Goal: Task Accomplishment & Management: Use online tool/utility

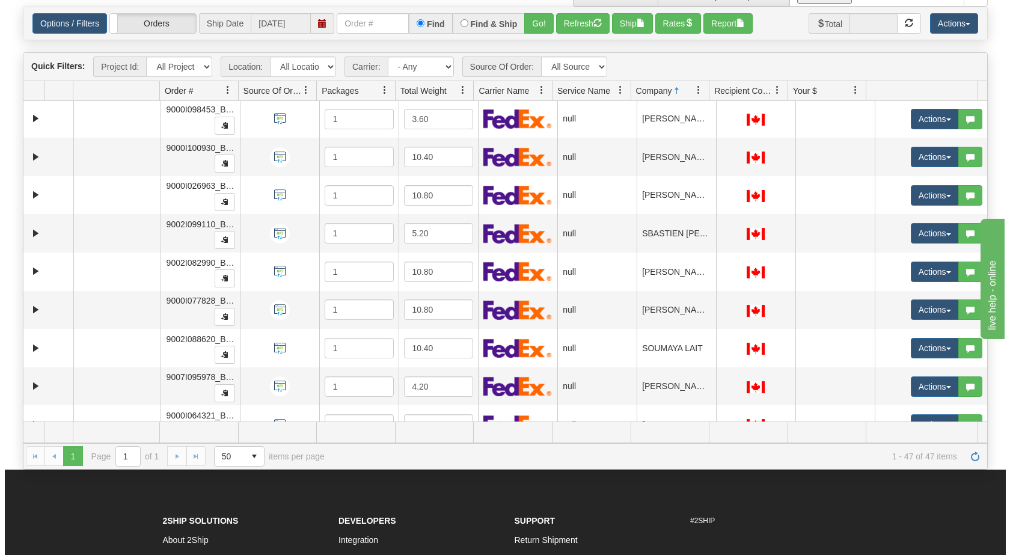
scroll to position [1455, 0]
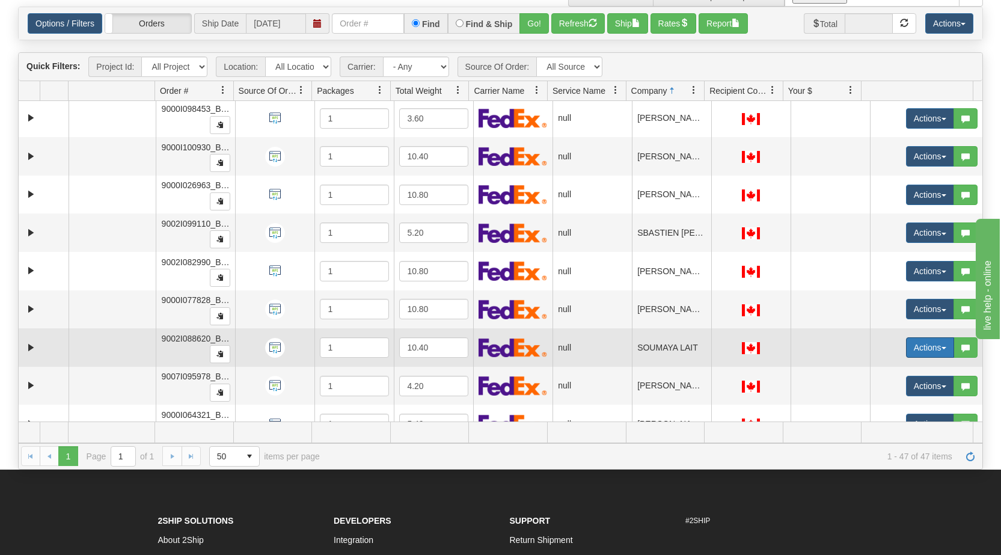
click at [930, 347] on button "Actions" at bounding box center [930, 347] width 48 height 20
click at [882, 370] on link "Open" at bounding box center [901, 370] width 104 height 16
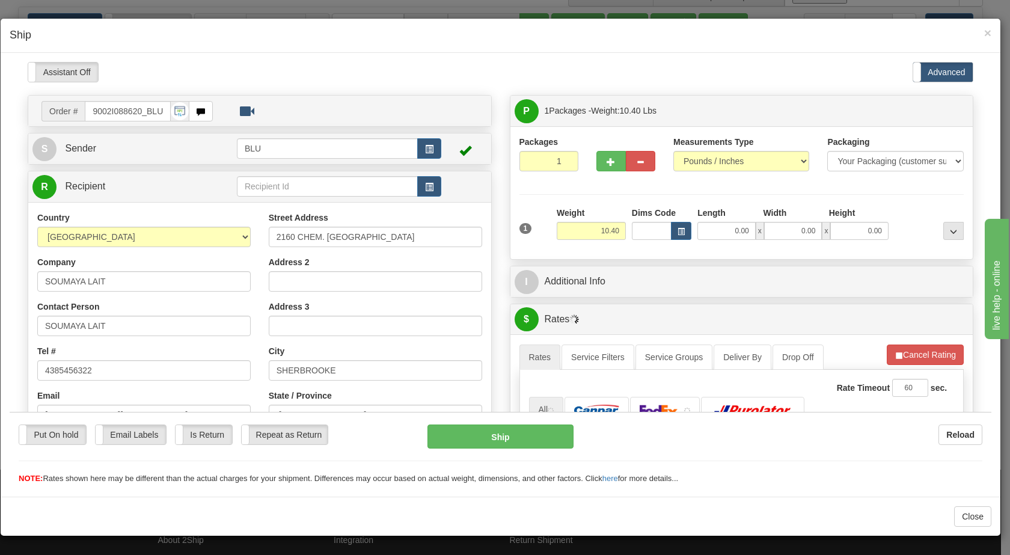
scroll to position [0, 0]
click at [424, 155] on button "button" at bounding box center [429, 148] width 24 height 20
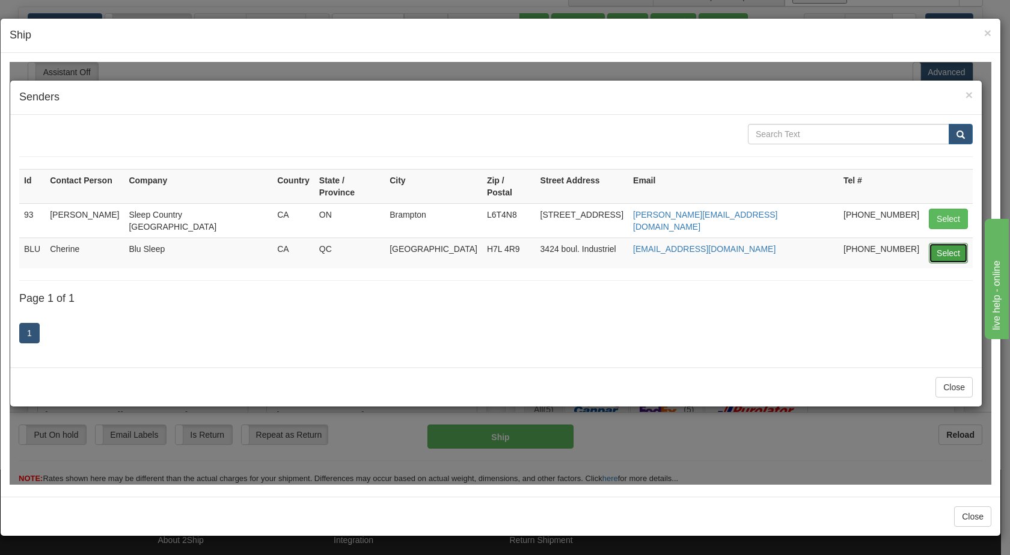
click at [949, 242] on button "Select" at bounding box center [948, 252] width 39 height 20
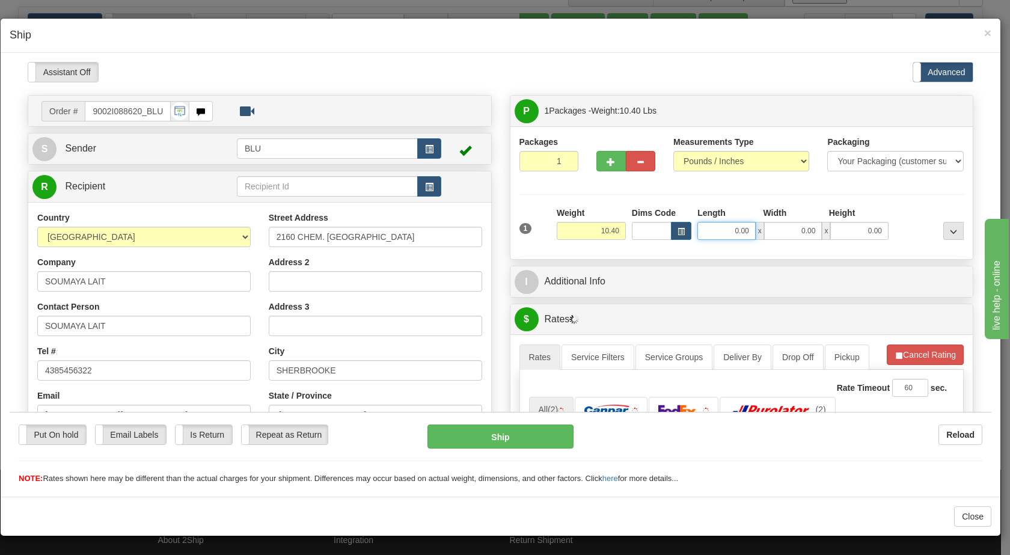
click at [724, 230] on input "0.00" at bounding box center [726, 230] width 58 height 18
click at [793, 229] on input "0.00" at bounding box center [793, 230] width 58 height 18
type input "16.00"
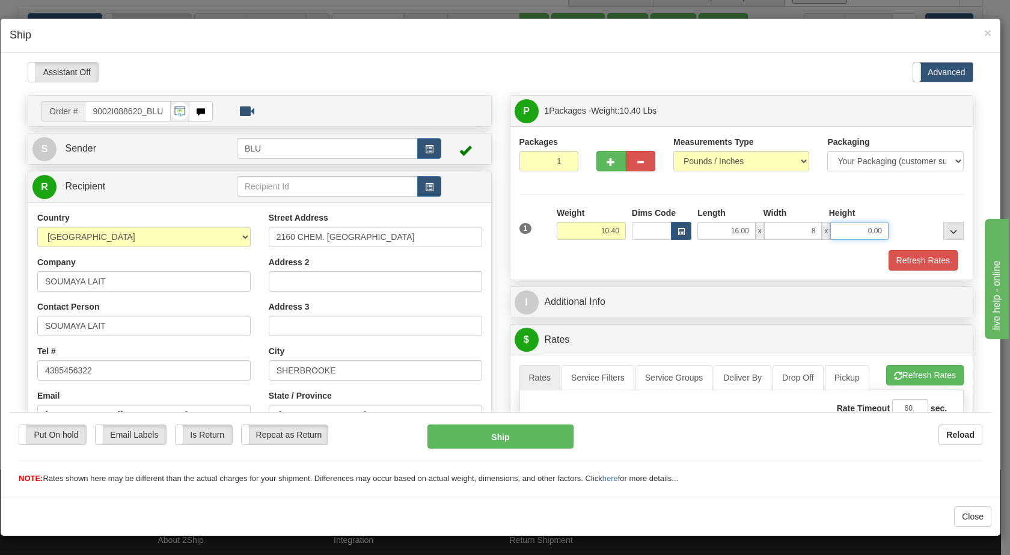
type input "8.00"
click at [857, 223] on input "0.00" at bounding box center [859, 230] width 58 height 18
type input "16.00"
click at [907, 218] on div at bounding box center [928, 222] width 75 height 33
click at [921, 253] on button "Refresh Rates" at bounding box center [922, 259] width 69 height 20
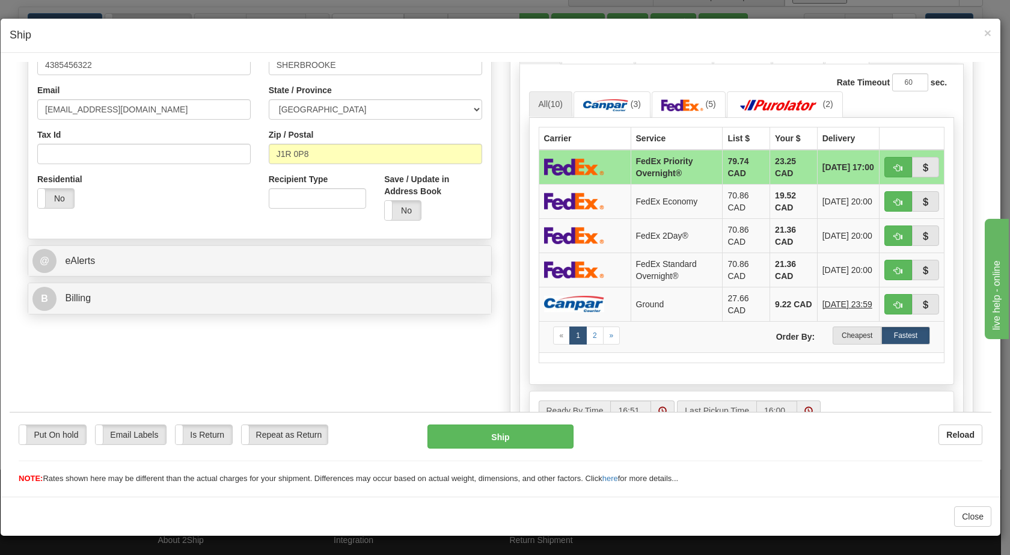
scroll to position [306, 0]
click at [860, 337] on label "Cheapest" at bounding box center [856, 334] width 49 height 18
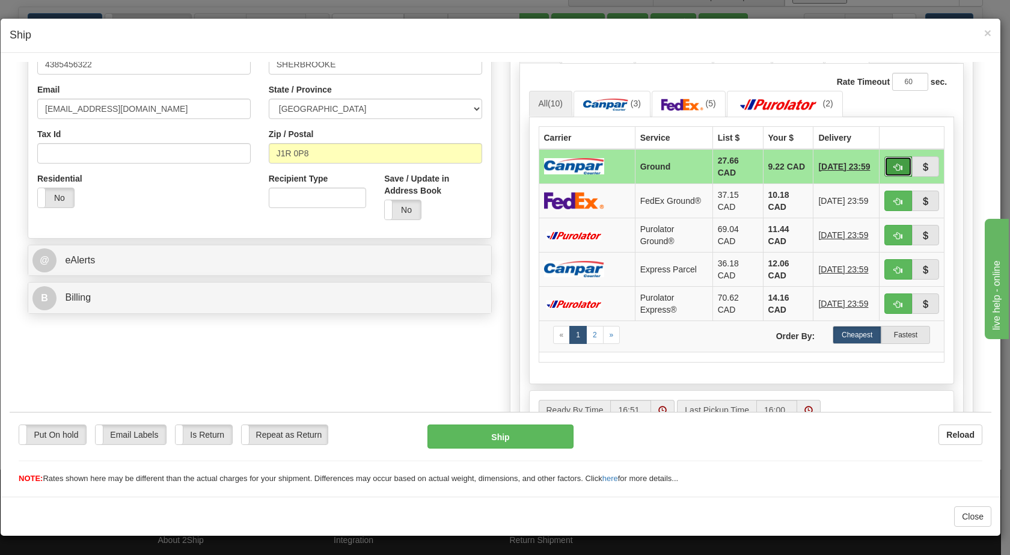
click at [894, 163] on span "button" at bounding box center [898, 167] width 8 height 8
type input "1"
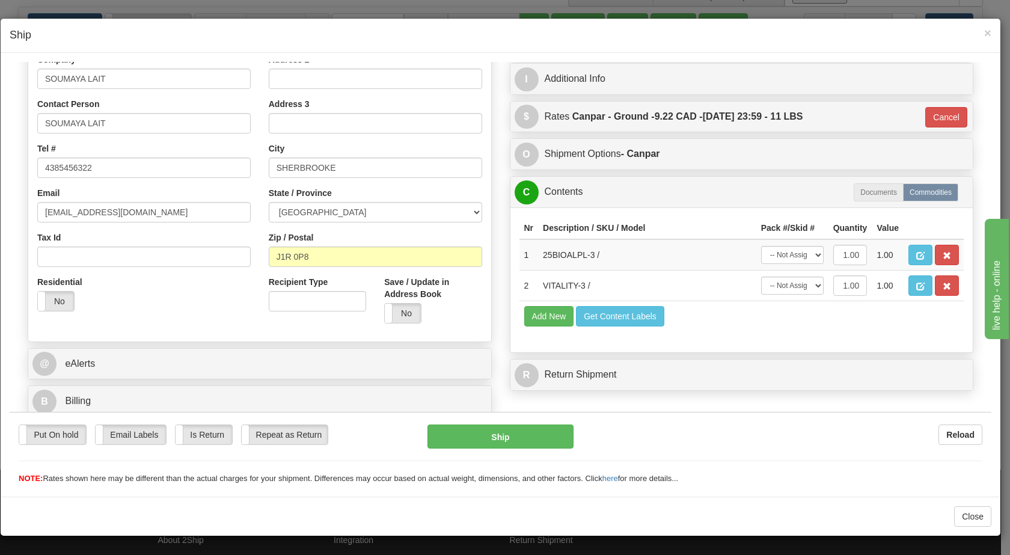
scroll to position [203, 0]
click at [515, 433] on button "Ship" at bounding box center [499, 436] width 145 height 24
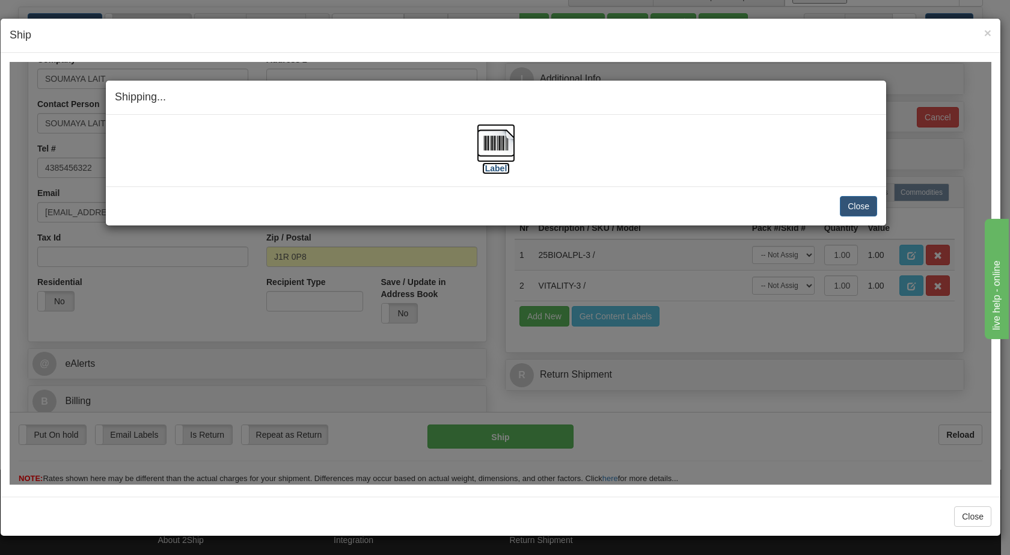
click at [488, 137] on img at bounding box center [496, 142] width 38 height 38
click at [857, 207] on button "Close" at bounding box center [858, 205] width 37 height 20
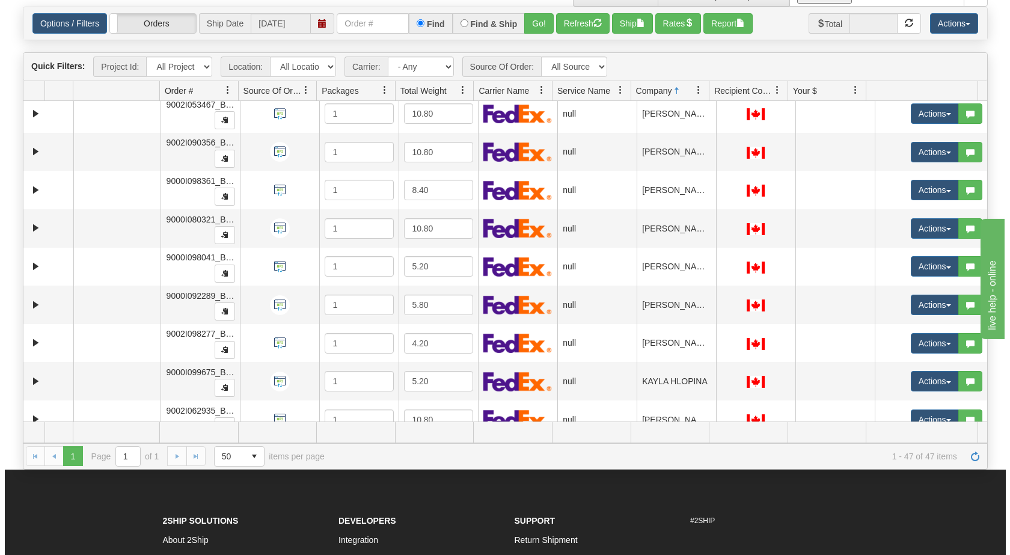
scroll to position [462, 0]
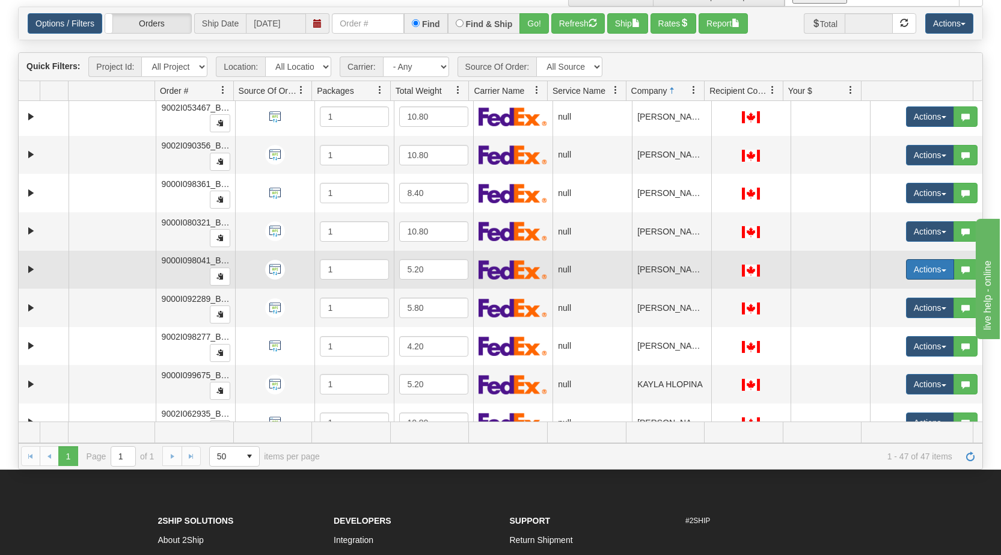
click at [933, 273] on button "Actions" at bounding box center [930, 269] width 48 height 20
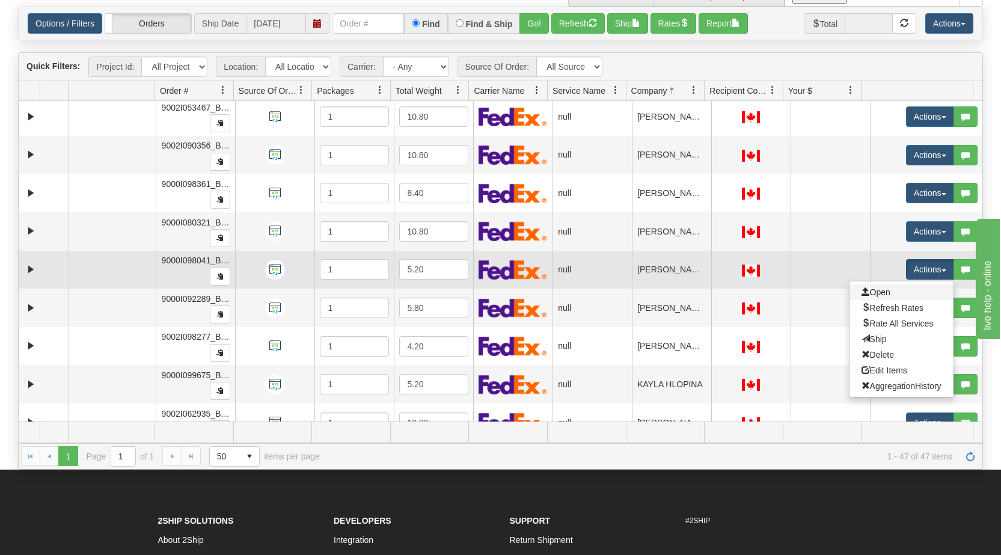
click at [882, 293] on link "Open" at bounding box center [901, 292] width 104 height 16
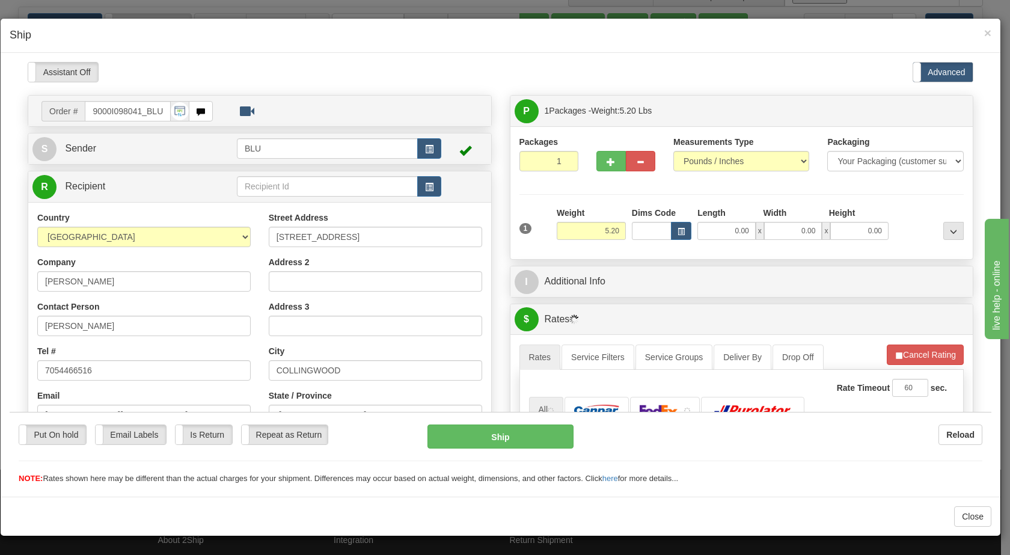
scroll to position [0, 0]
click at [425, 145] on span "button" at bounding box center [429, 149] width 8 height 8
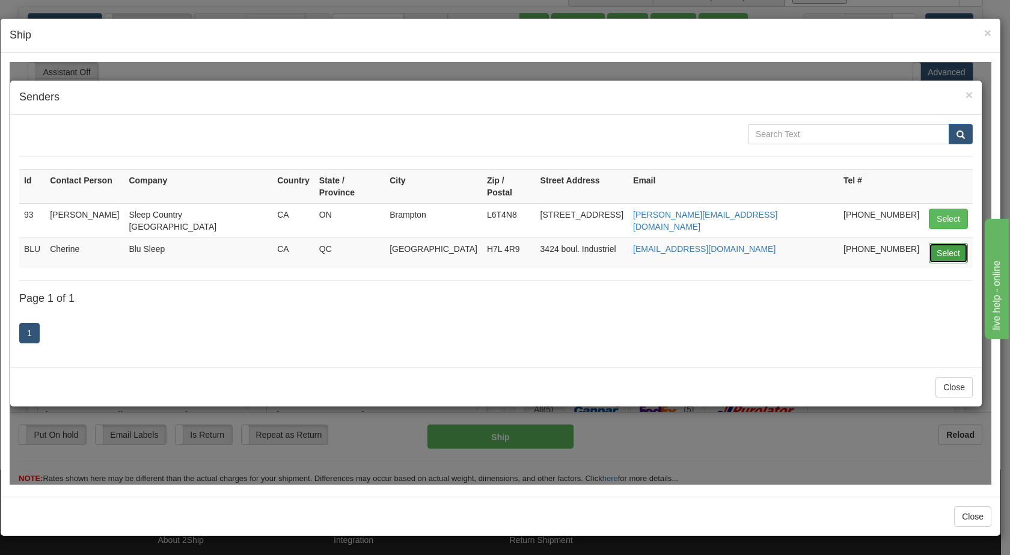
click at [947, 242] on button "Select" at bounding box center [948, 252] width 39 height 20
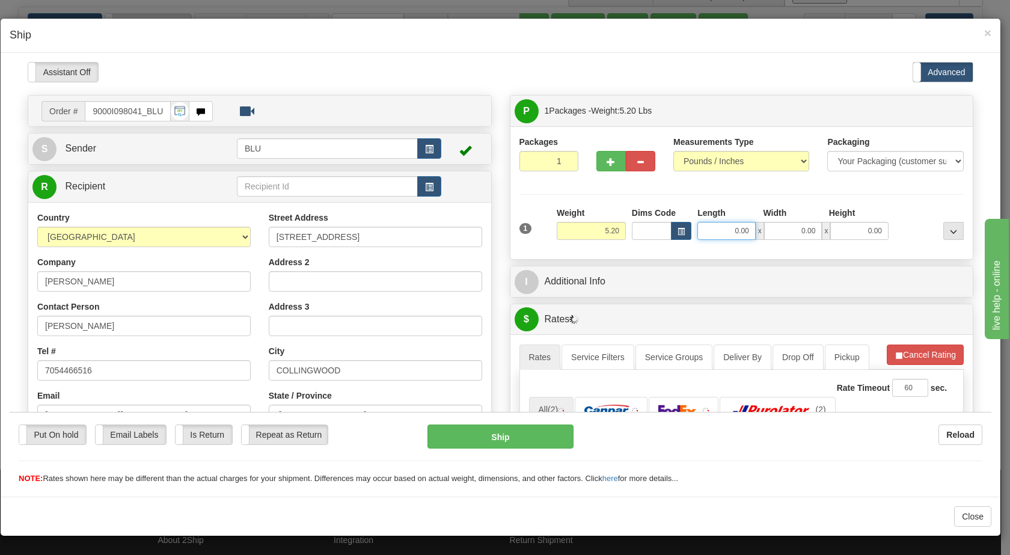
click at [719, 230] on input "0.00" at bounding box center [726, 230] width 58 height 18
type input "8.00"
click at [795, 230] on input "0.00" at bounding box center [793, 230] width 58 height 18
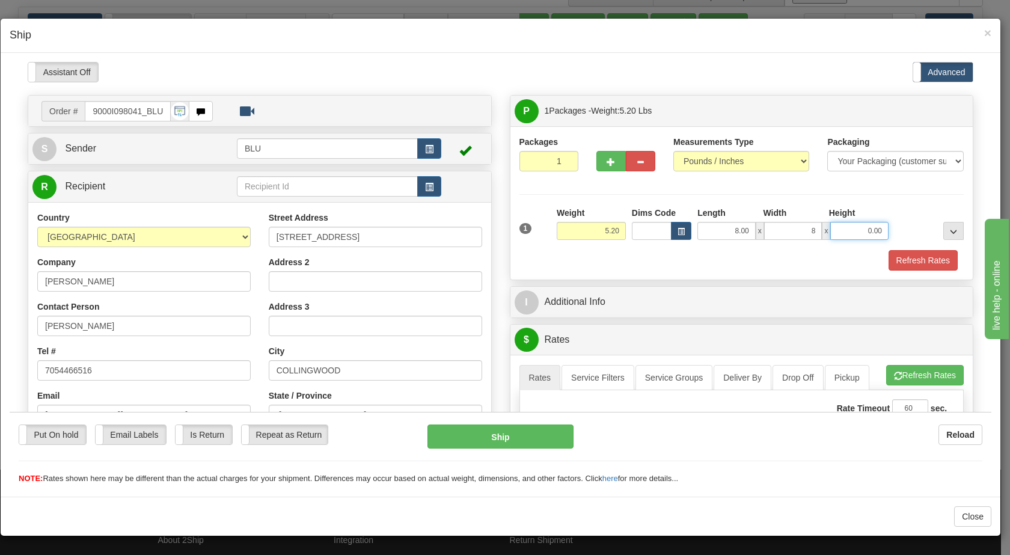
type input "8.00"
click at [849, 227] on input "0.00" at bounding box center [859, 230] width 58 height 18
type input "16.00"
click at [911, 210] on div at bounding box center [928, 222] width 75 height 33
click at [911, 260] on button "Refresh Rates" at bounding box center [922, 259] width 69 height 20
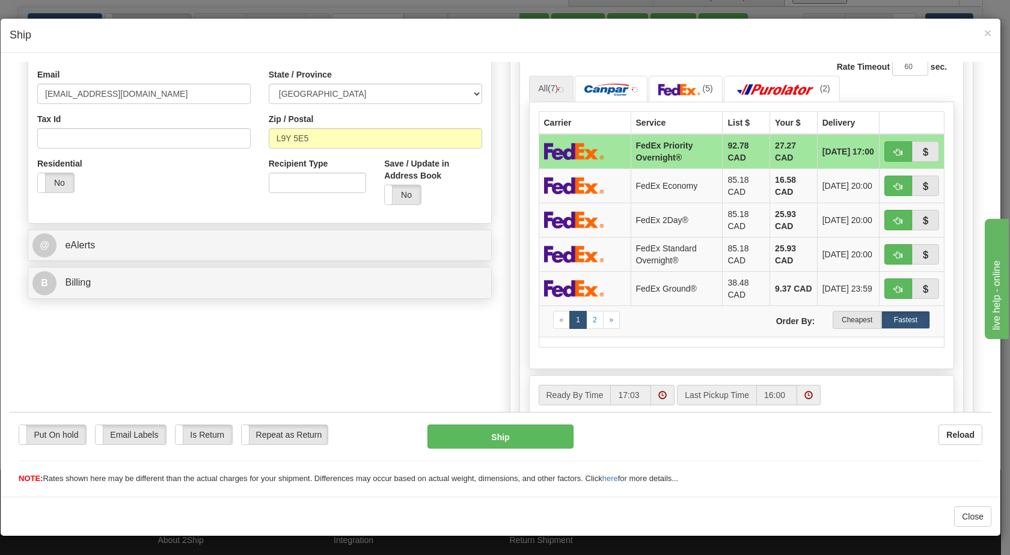
scroll to position [322, 0]
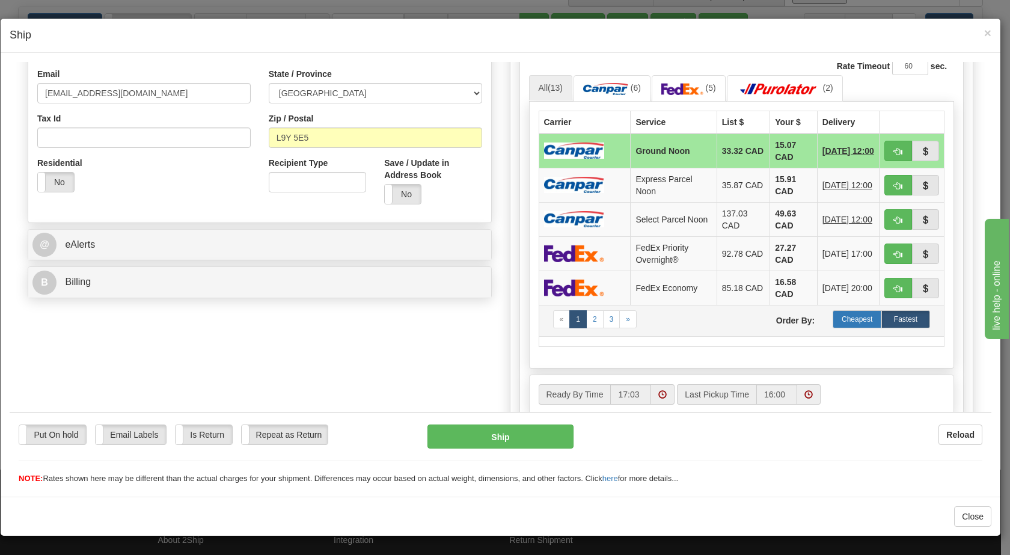
click at [851, 322] on label "Cheapest" at bounding box center [856, 319] width 49 height 18
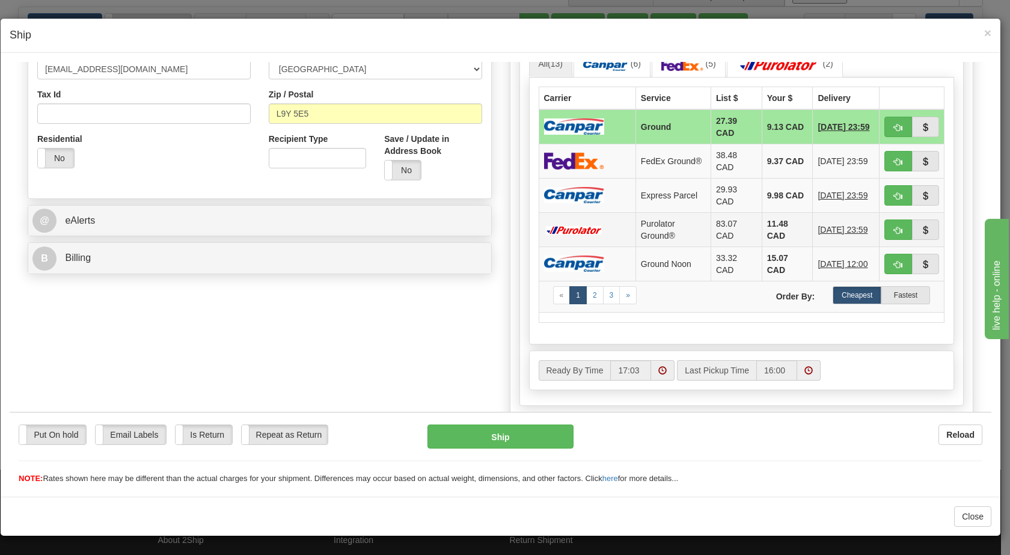
scroll to position [345, 0]
click at [894, 125] on span "button" at bounding box center [898, 128] width 8 height 8
type input "1"
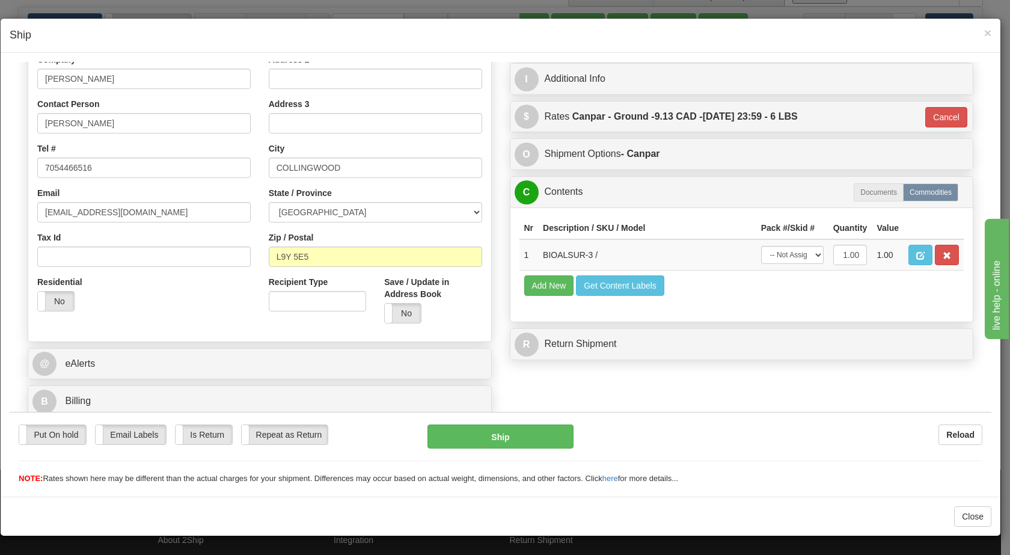
scroll to position [203, 0]
click at [526, 435] on button "Ship" at bounding box center [499, 436] width 145 height 24
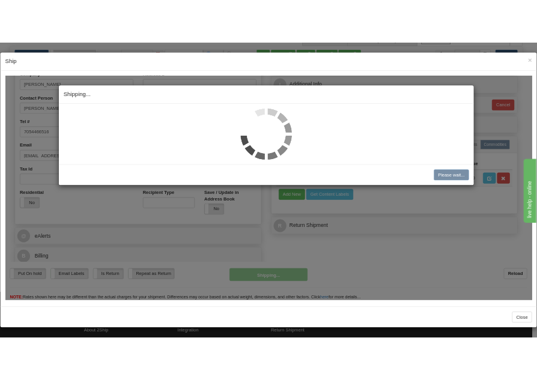
scroll to position [114, 0]
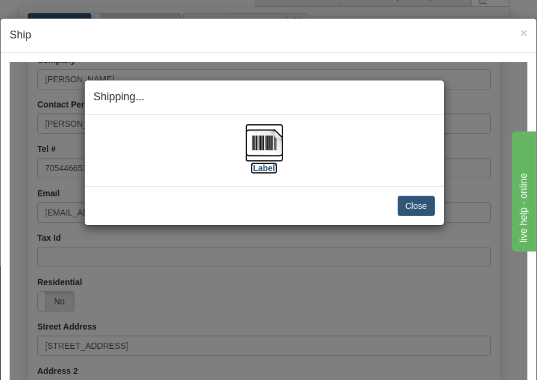
click at [254, 142] on img at bounding box center [264, 142] width 38 height 38
click at [404, 212] on button "Close" at bounding box center [416, 205] width 37 height 20
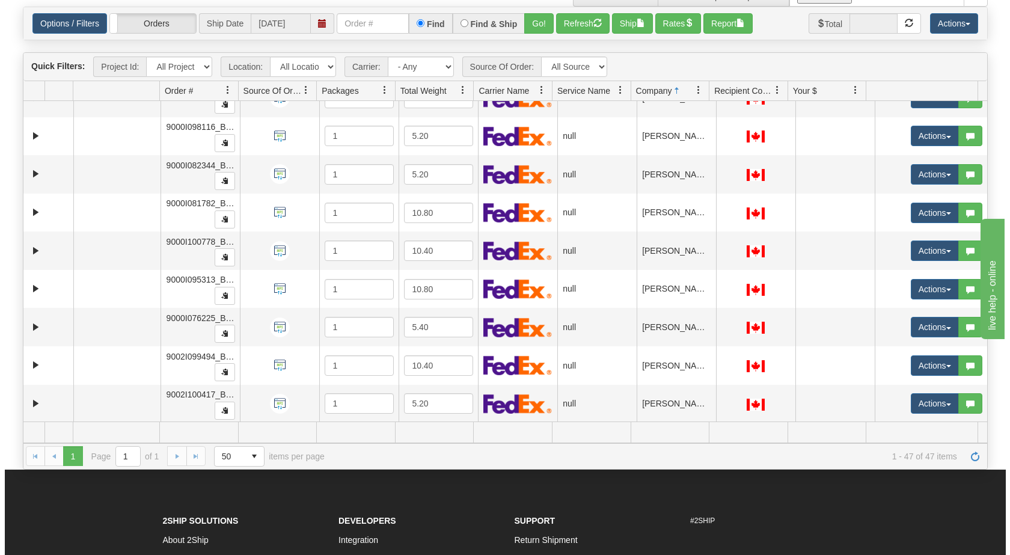
scroll to position [0, 0]
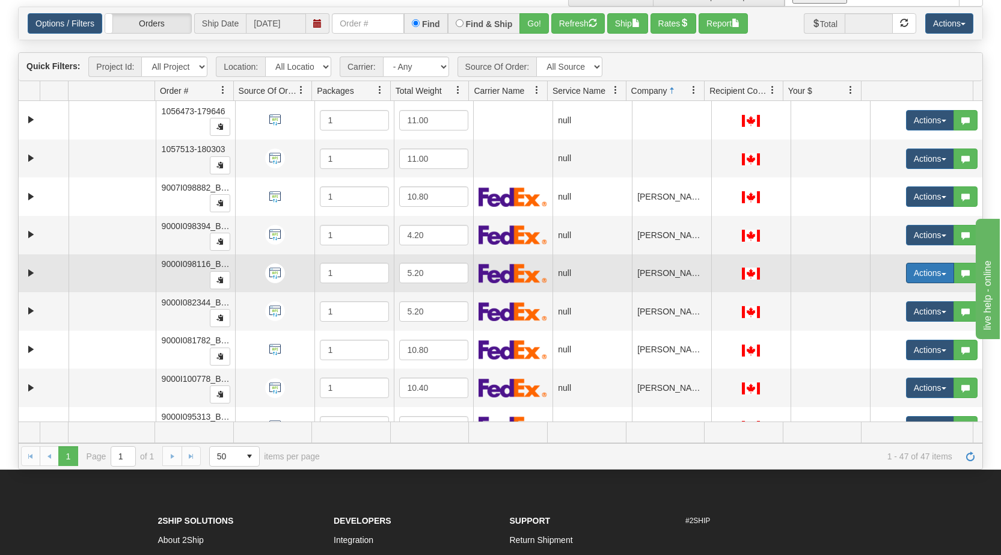
click at [934, 275] on button "Actions" at bounding box center [930, 273] width 48 height 20
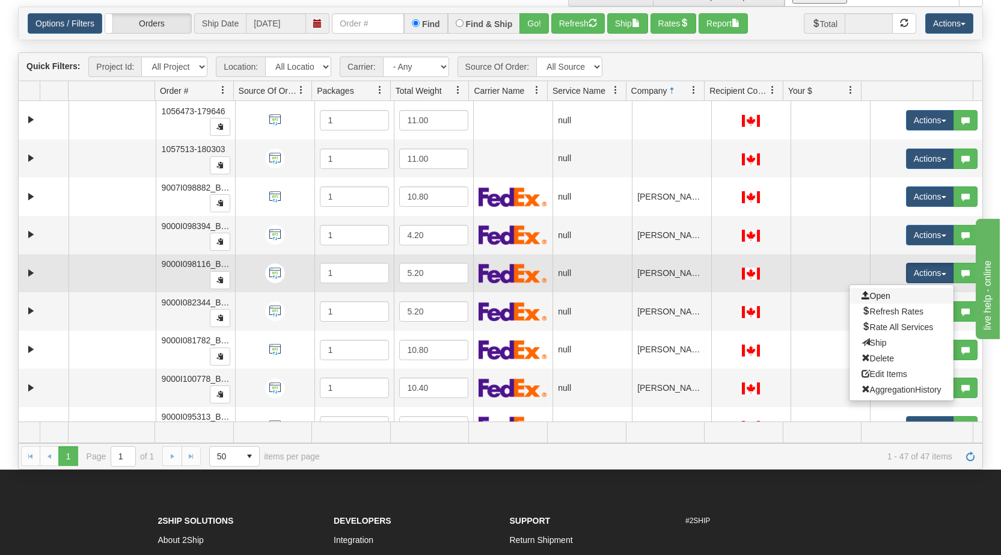
click at [888, 299] on link "Open" at bounding box center [901, 296] width 104 height 16
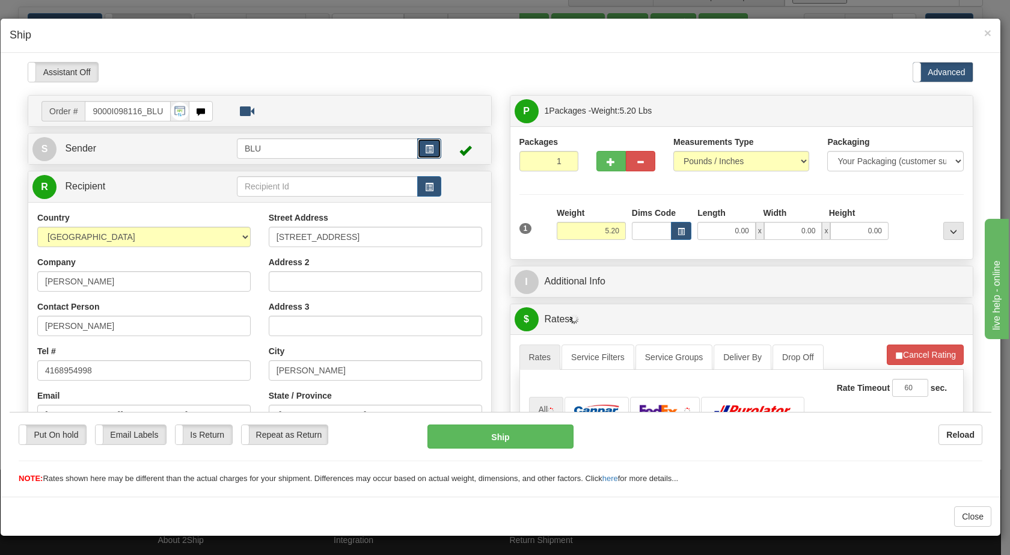
click at [427, 147] on span "button" at bounding box center [429, 149] width 8 height 8
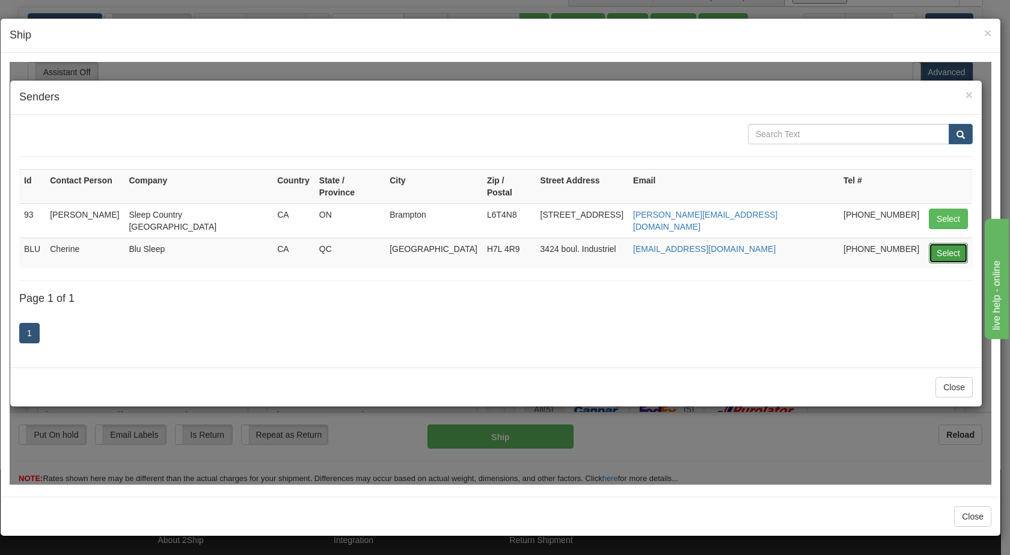
click at [949, 242] on button "Select" at bounding box center [948, 252] width 39 height 20
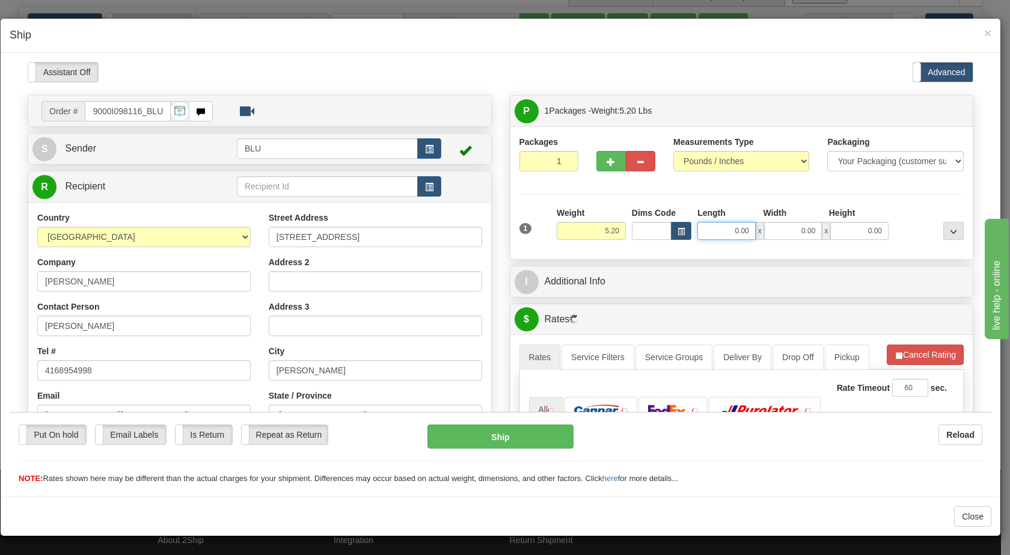
click at [726, 223] on input "0.00" at bounding box center [726, 230] width 58 height 18
type input "8.00"
click at [802, 230] on input "0.00" at bounding box center [793, 230] width 58 height 18
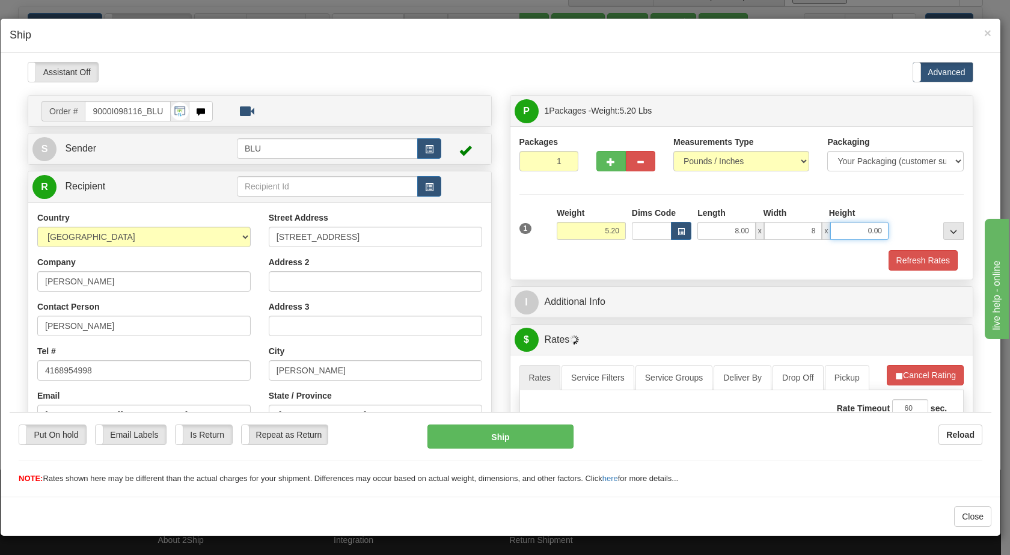
type input "8.00"
click at [854, 230] on input "0.00" at bounding box center [859, 230] width 58 height 18
type input "16.00"
click at [920, 223] on div at bounding box center [928, 222] width 75 height 33
click at [906, 263] on button "Refresh Rates" at bounding box center [922, 259] width 69 height 20
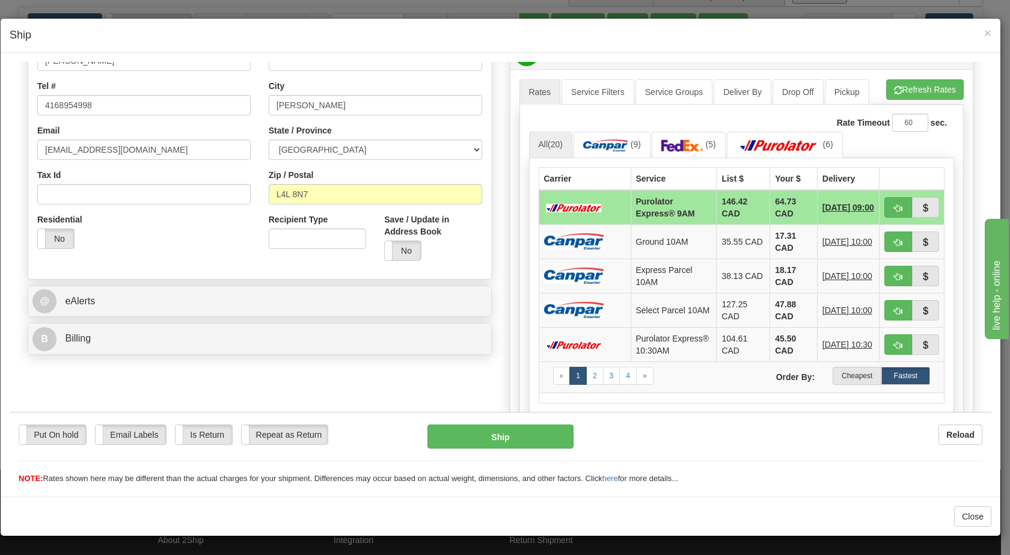
scroll to position [326, 0]
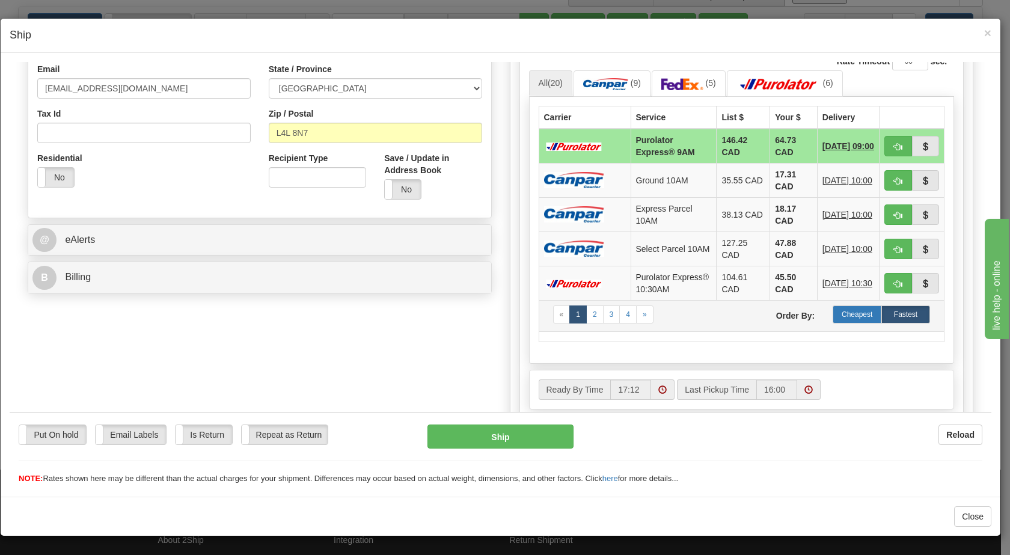
click at [840, 323] on label "Cheapest" at bounding box center [856, 314] width 49 height 18
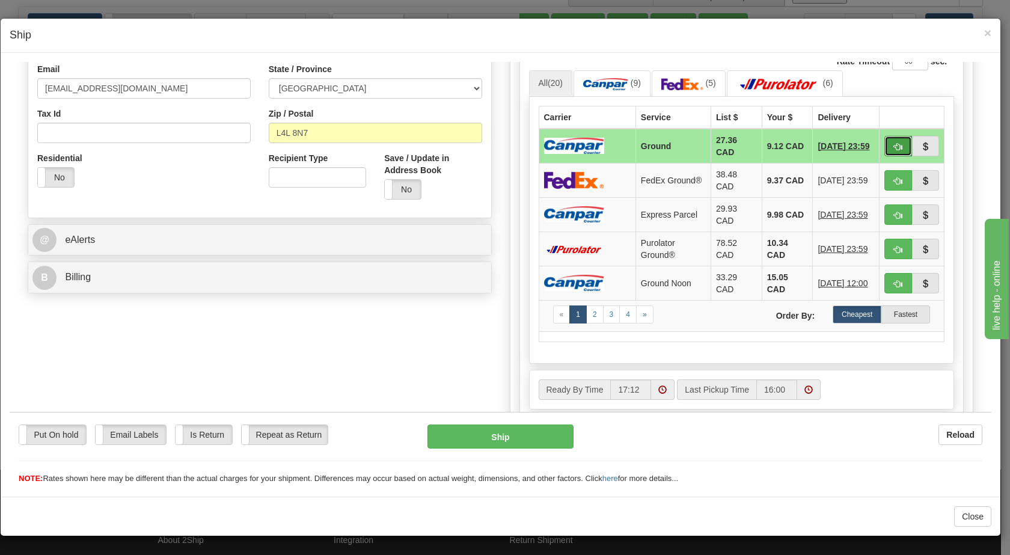
click at [884, 144] on button "button" at bounding box center [898, 145] width 28 height 20
type input "1"
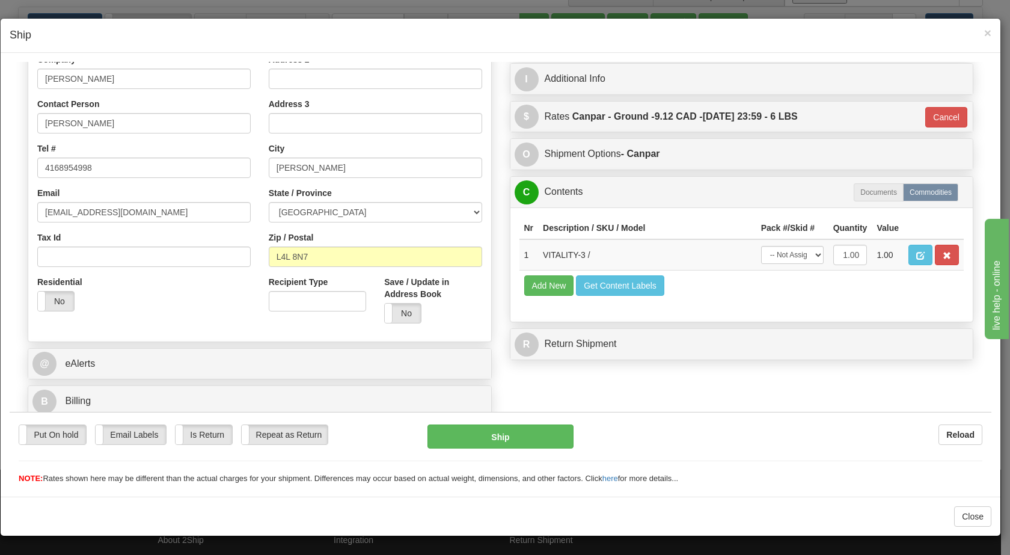
scroll to position [203, 0]
click at [514, 444] on button "Ship" at bounding box center [499, 436] width 145 height 24
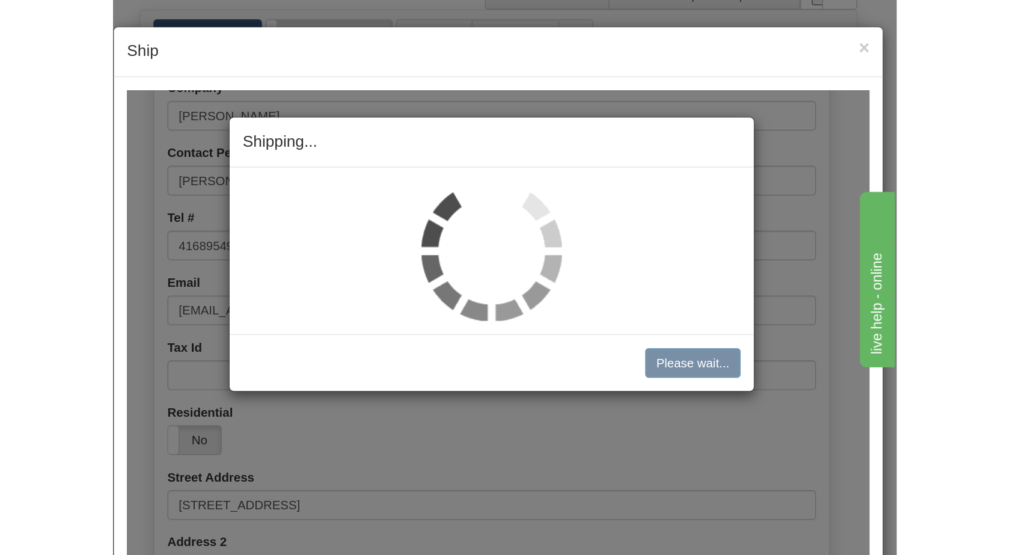
scroll to position [86, 0]
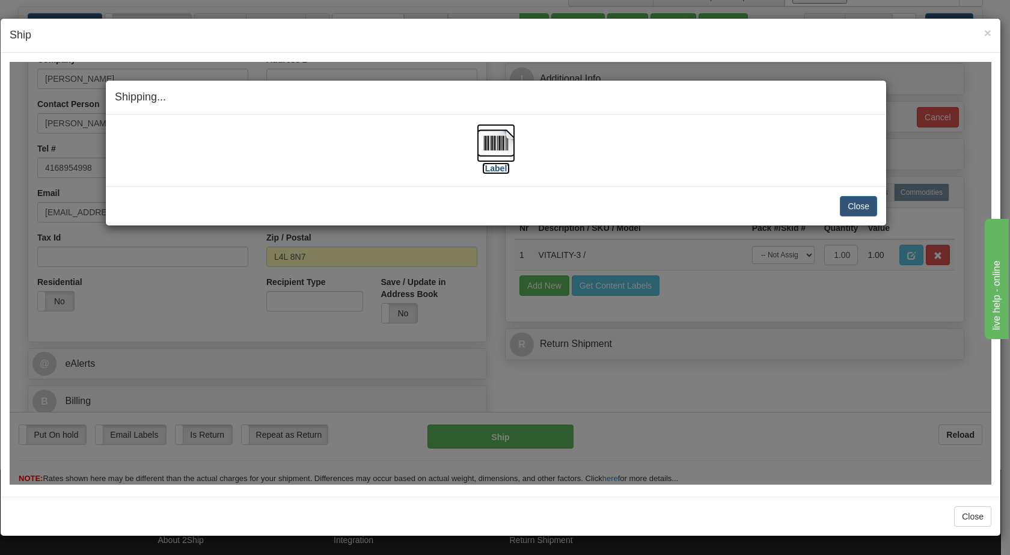
click at [495, 141] on img at bounding box center [496, 142] width 38 height 38
click at [860, 210] on button "Close" at bounding box center [858, 205] width 37 height 20
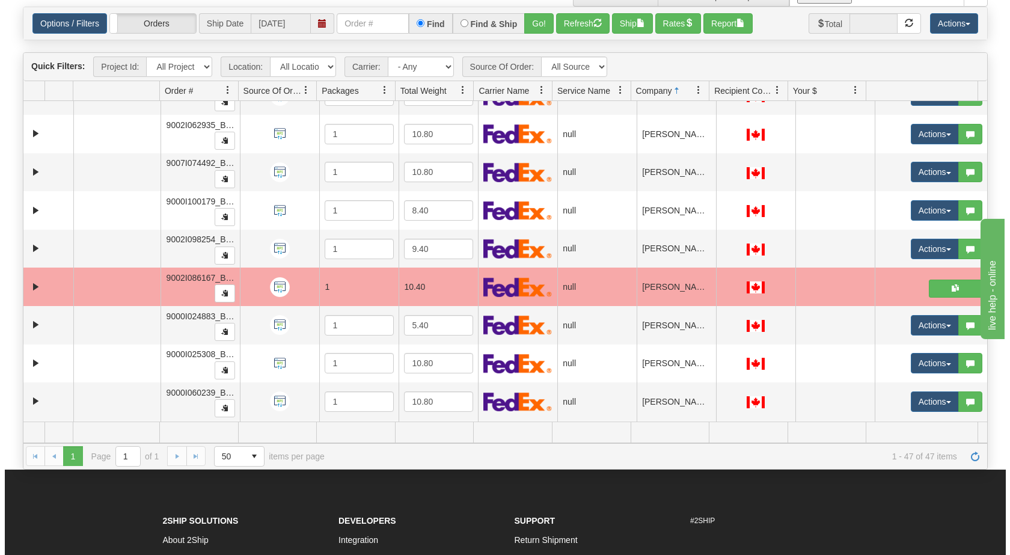
scroll to position [751, 0]
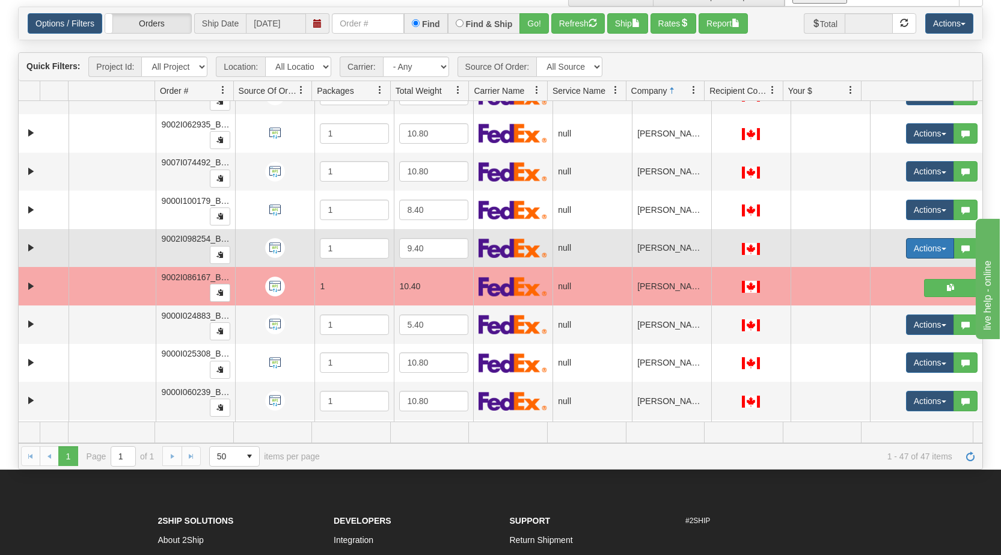
click at [934, 243] on button "Actions" at bounding box center [930, 248] width 48 height 20
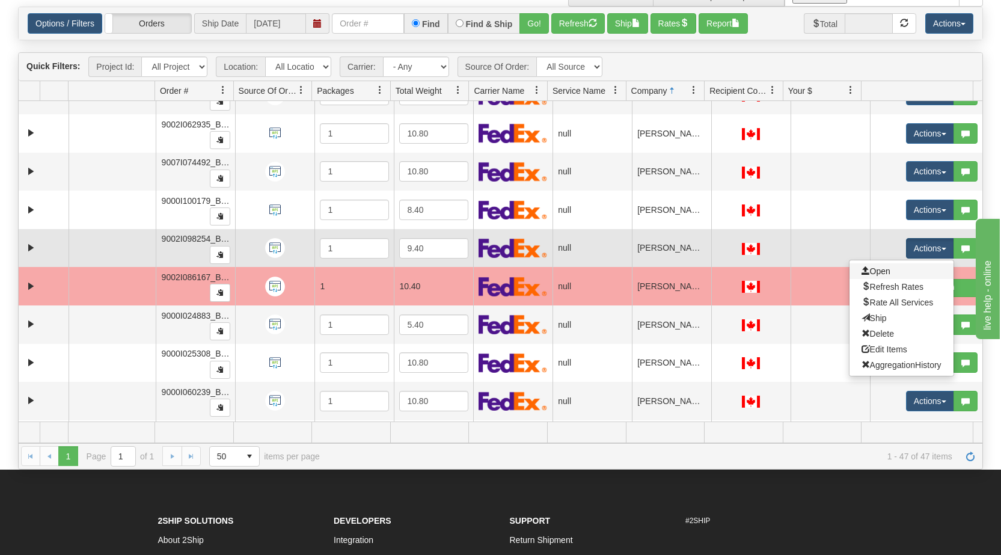
click at [904, 269] on link "Open" at bounding box center [901, 271] width 104 height 16
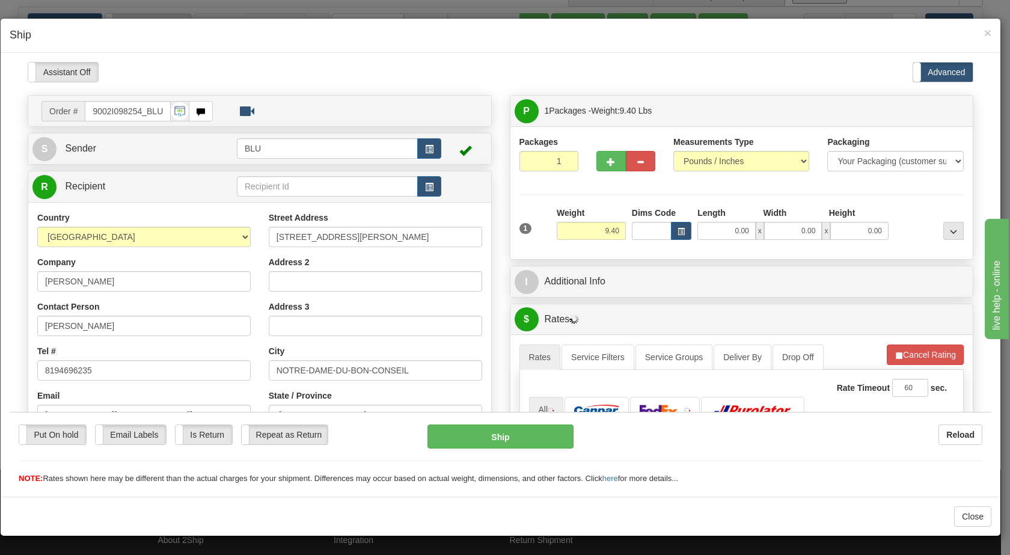
scroll to position [0, 0]
click at [425, 152] on span "button" at bounding box center [429, 149] width 8 height 8
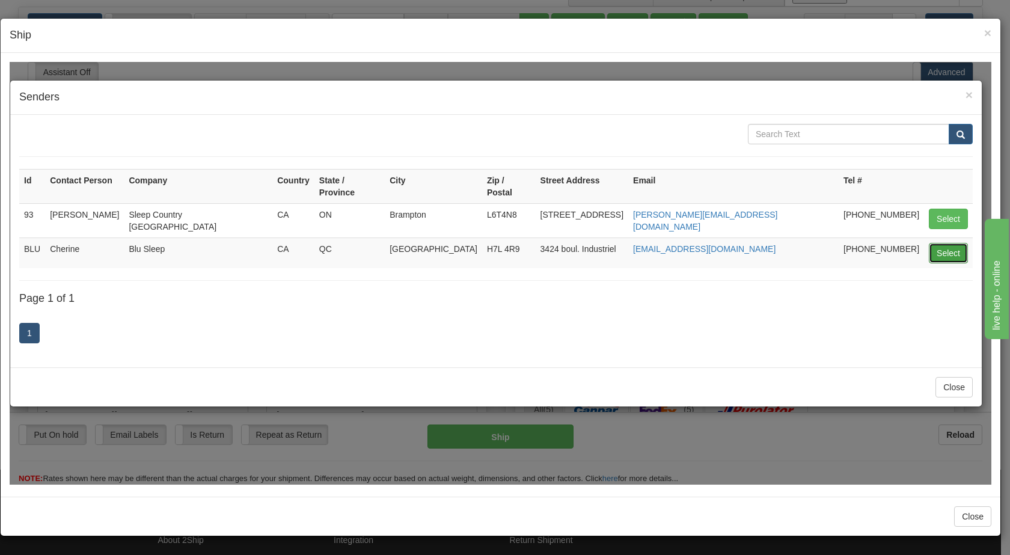
click at [949, 242] on button "Select" at bounding box center [948, 252] width 39 height 20
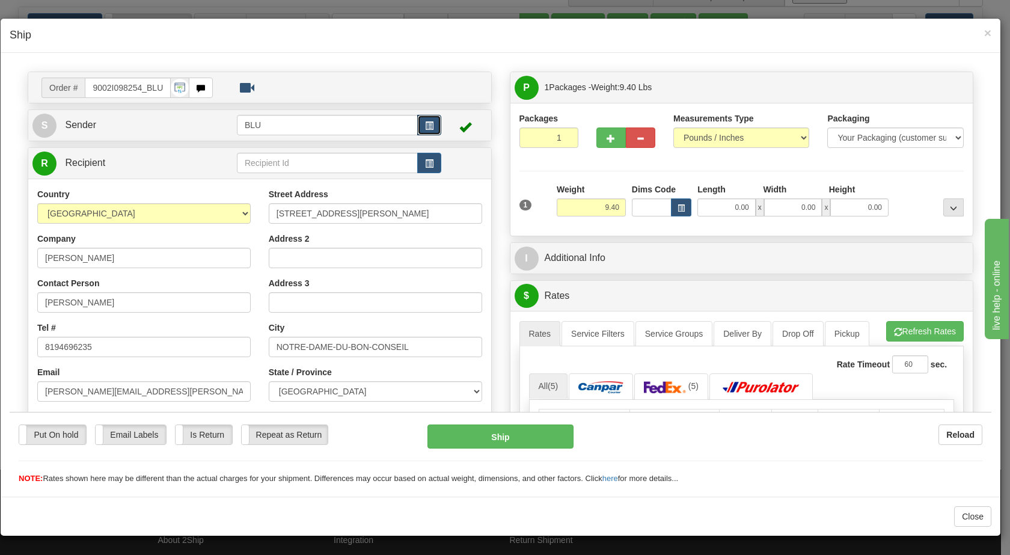
scroll to position [22, 0]
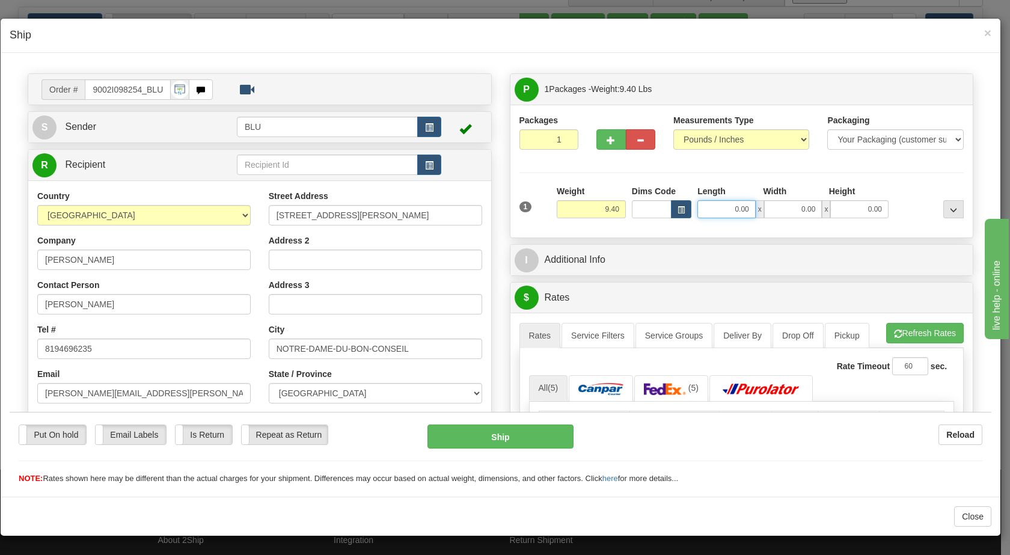
click at [716, 210] on input "0.00" at bounding box center [726, 209] width 58 height 18
click at [790, 214] on input "0.00" at bounding box center [793, 209] width 58 height 18
type input "16.00"
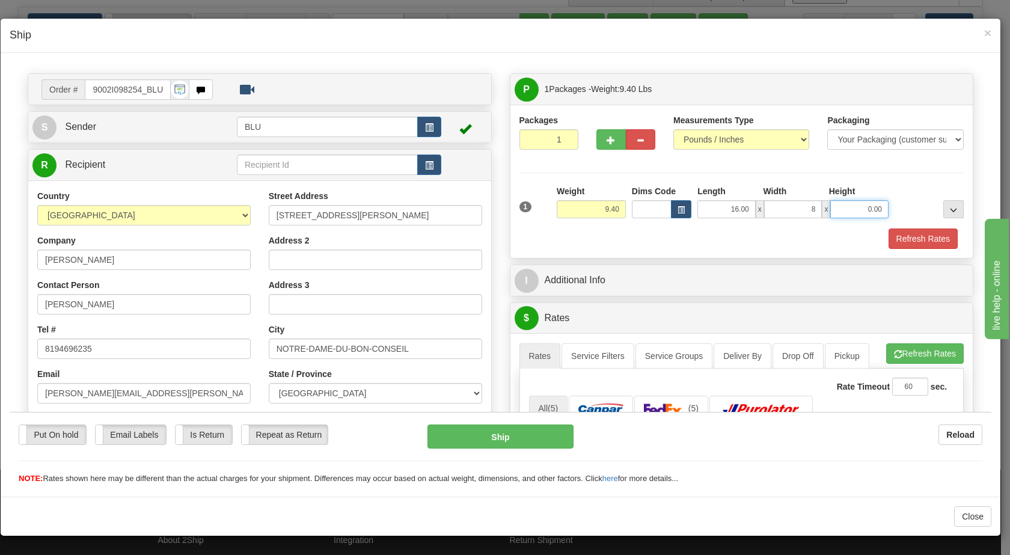
type input "8.00"
click at [847, 208] on input "0.00" at bounding box center [859, 209] width 58 height 18
type input "16.00"
click at [899, 206] on div at bounding box center [928, 201] width 75 height 33
click at [902, 240] on button "Refresh Rates" at bounding box center [922, 238] width 69 height 20
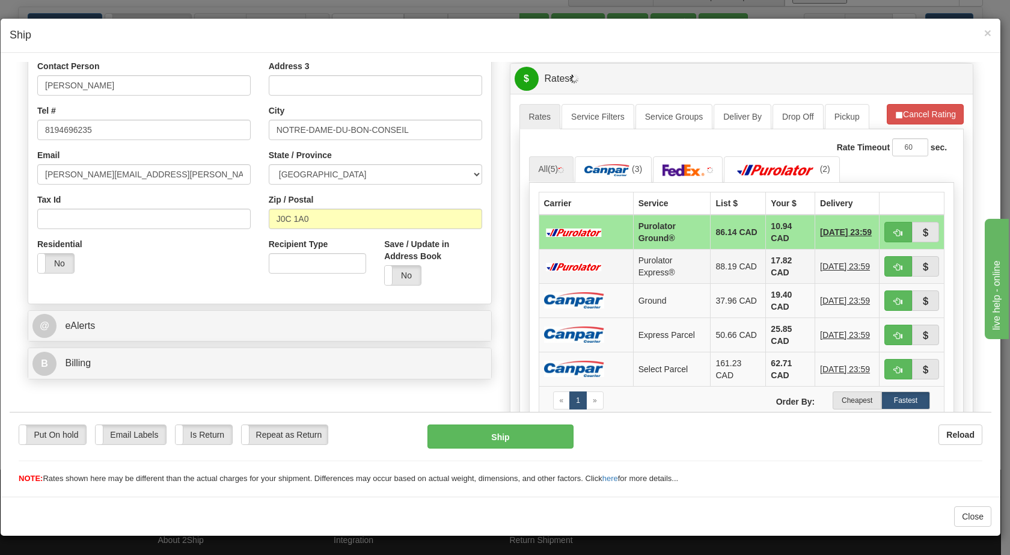
scroll to position [239, 0]
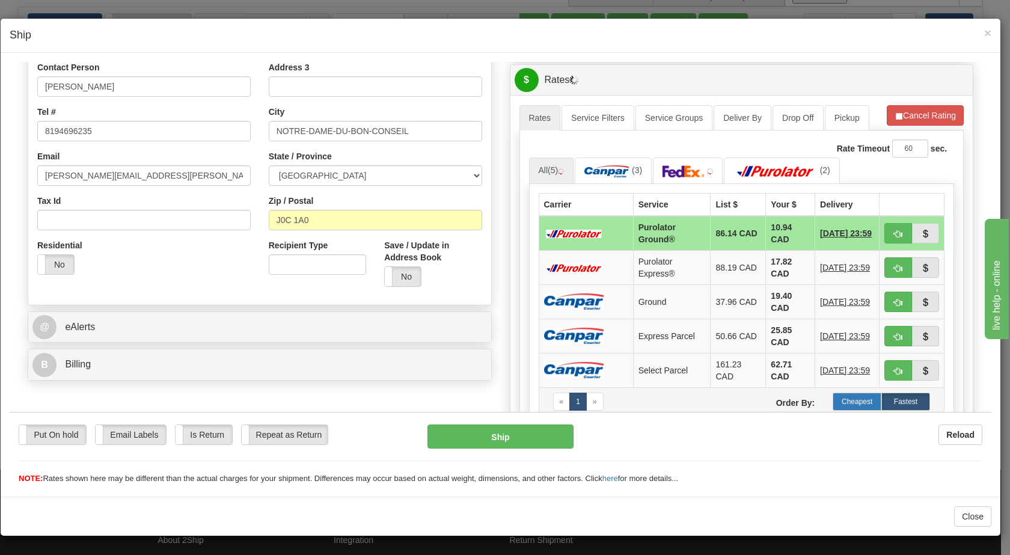
click at [833, 399] on label "Cheapest" at bounding box center [856, 401] width 49 height 18
click at [894, 234] on span "button" at bounding box center [898, 234] width 8 height 8
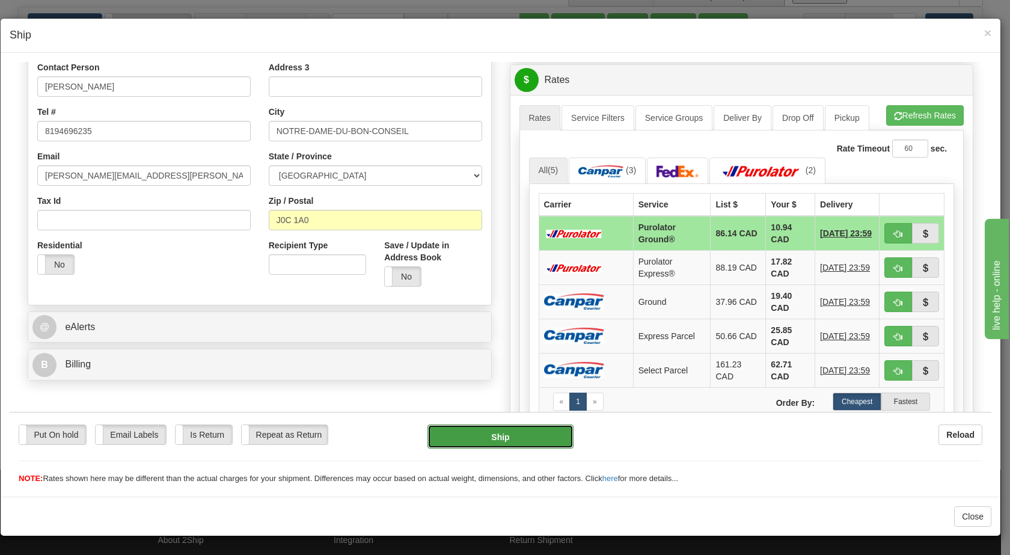
click at [485, 433] on button "Ship" at bounding box center [499, 436] width 145 height 24
type input "260"
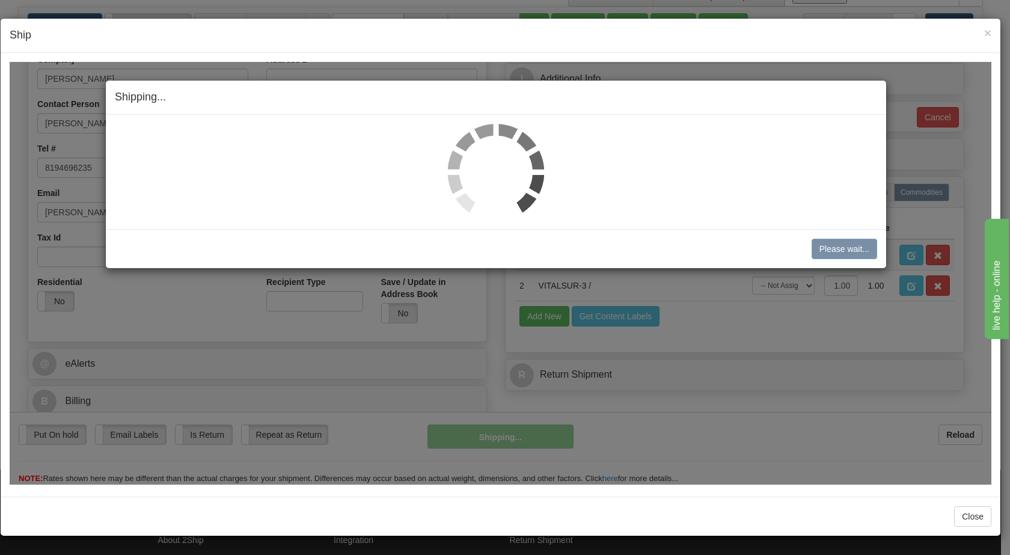
scroll to position [203, 0]
click at [980, 521] on button "Close" at bounding box center [972, 516] width 37 height 20
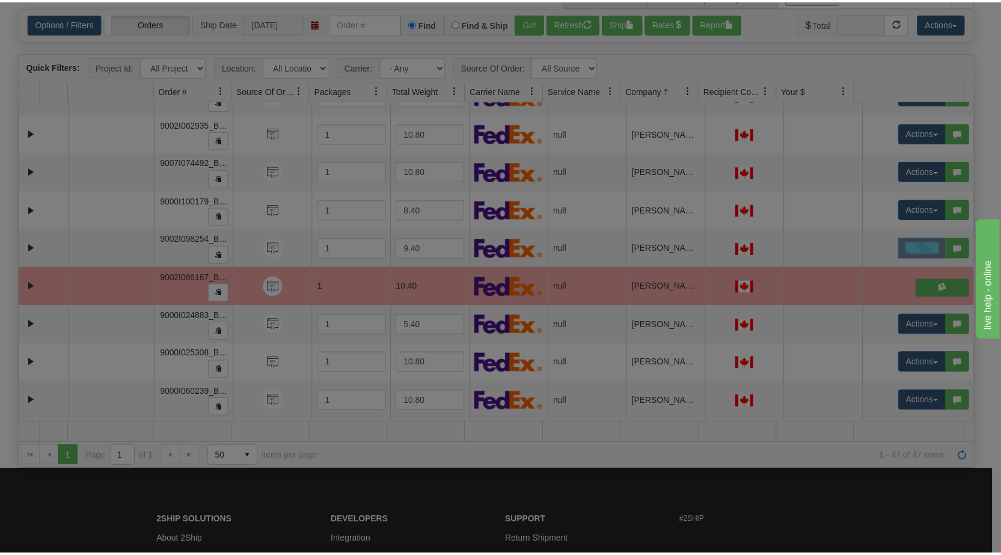
scroll to position [0, 0]
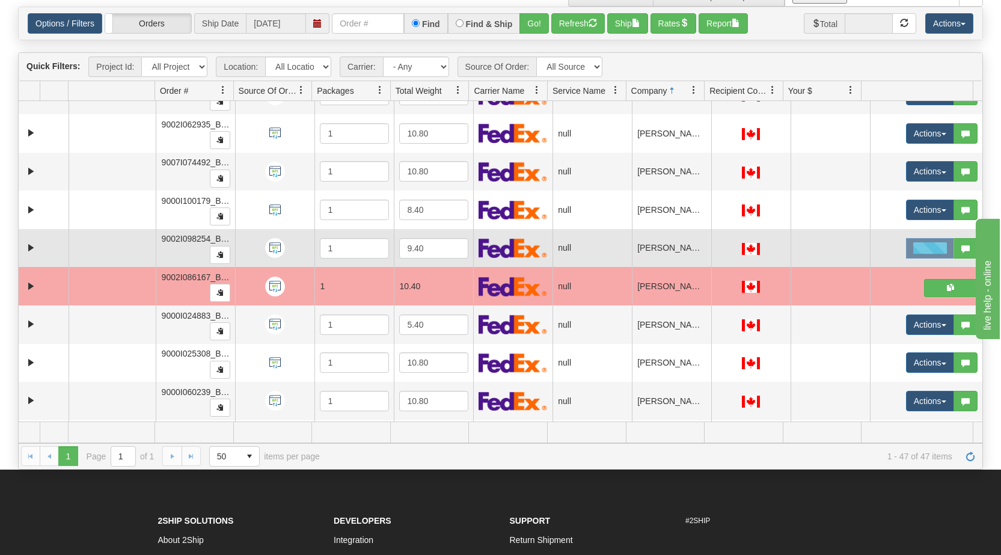
click at [920, 245] on div at bounding box center [930, 248] width 48 height 20
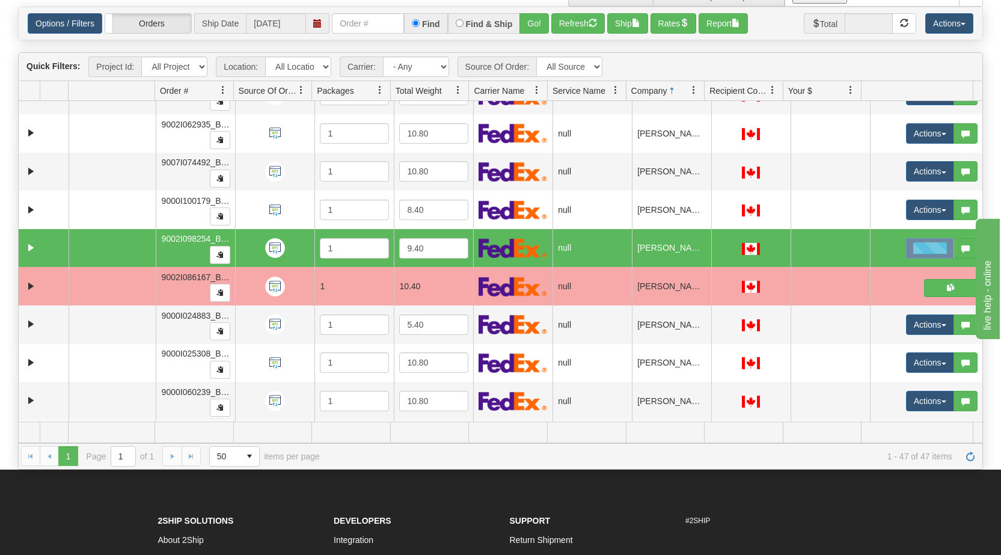
click at [666, 249] on td "[PERSON_NAME]" at bounding box center [671, 248] width 79 height 38
click at [275, 245] on img at bounding box center [275, 248] width 20 height 20
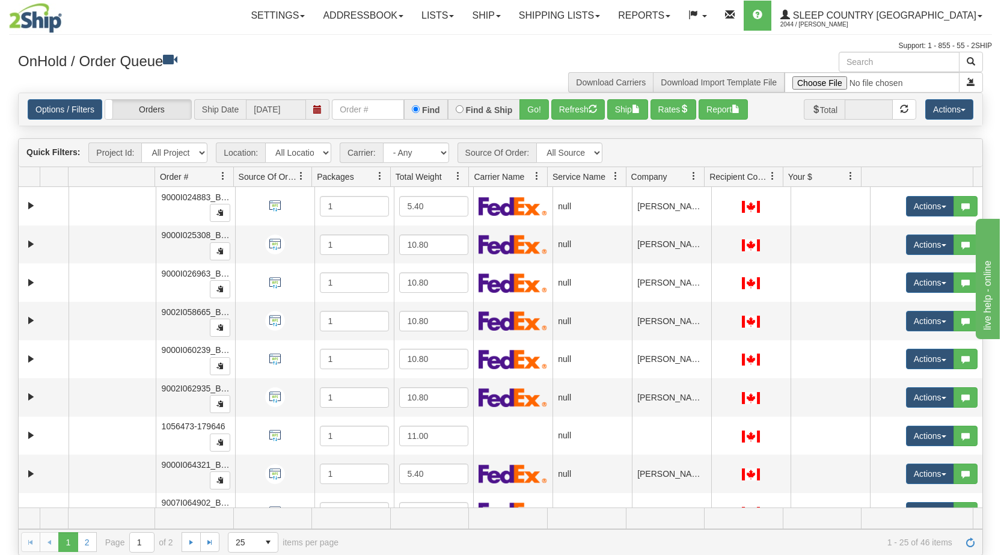
click at [693, 179] on span at bounding box center [694, 176] width 10 height 10
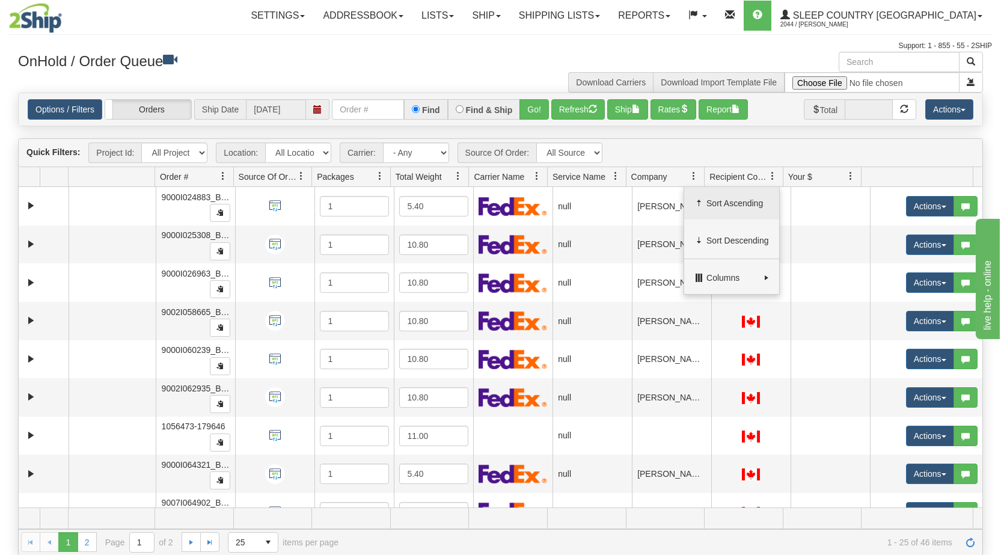
click at [716, 210] on span "Sort Ascending" at bounding box center [731, 203] width 95 height 32
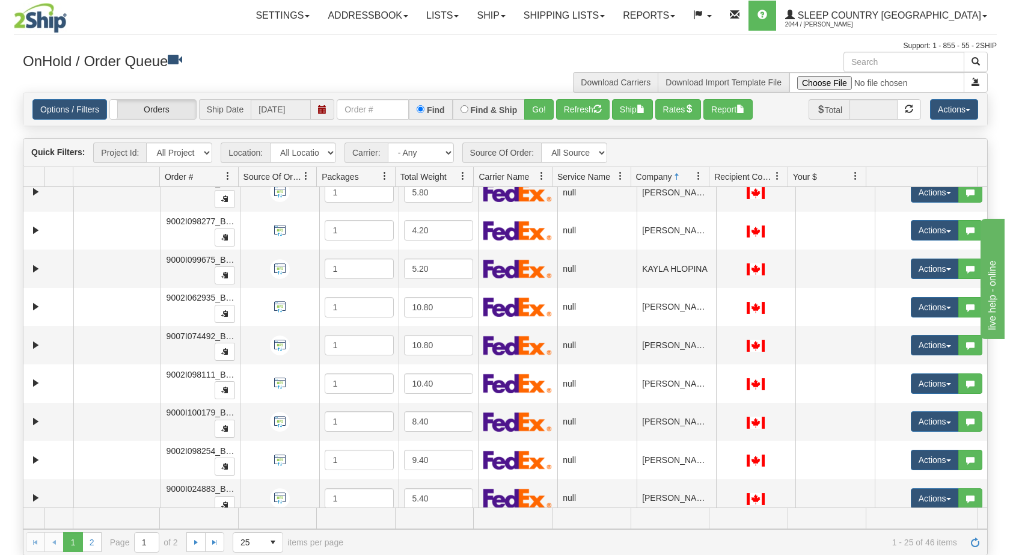
scroll to position [635, 0]
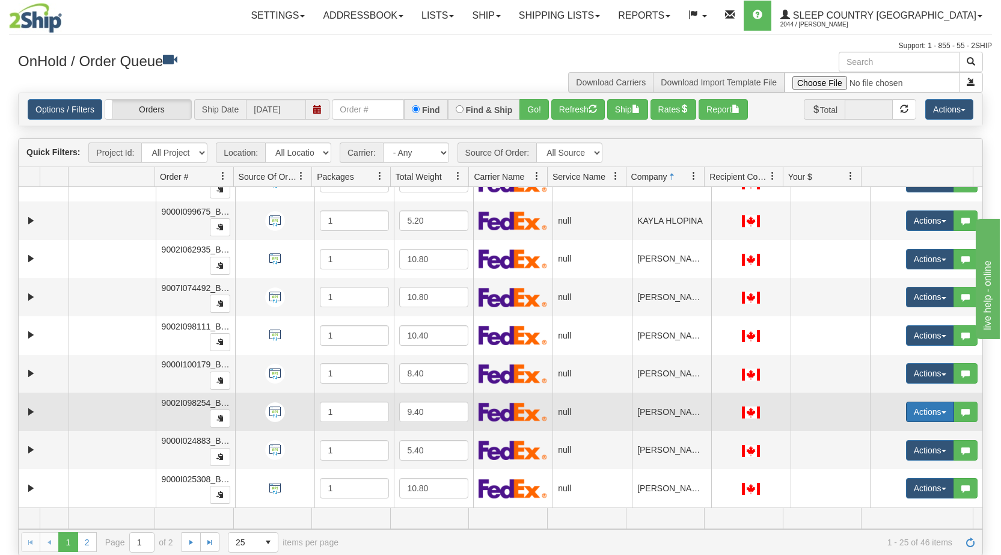
click at [930, 409] on button "Actions" at bounding box center [930, 412] width 48 height 20
click at [889, 435] on link "Open" at bounding box center [901, 435] width 104 height 16
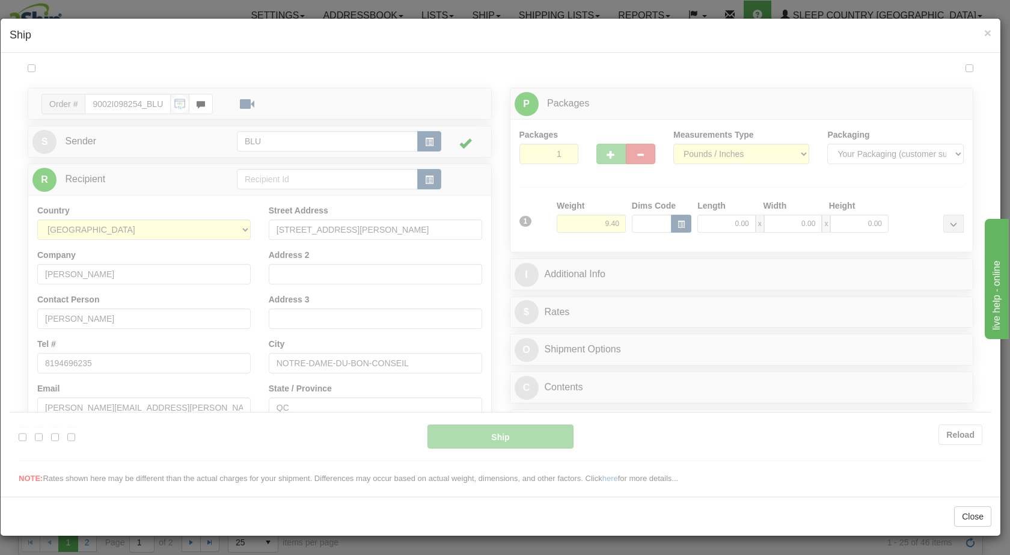
scroll to position [0, 0]
type input "17:27"
type input "16:00"
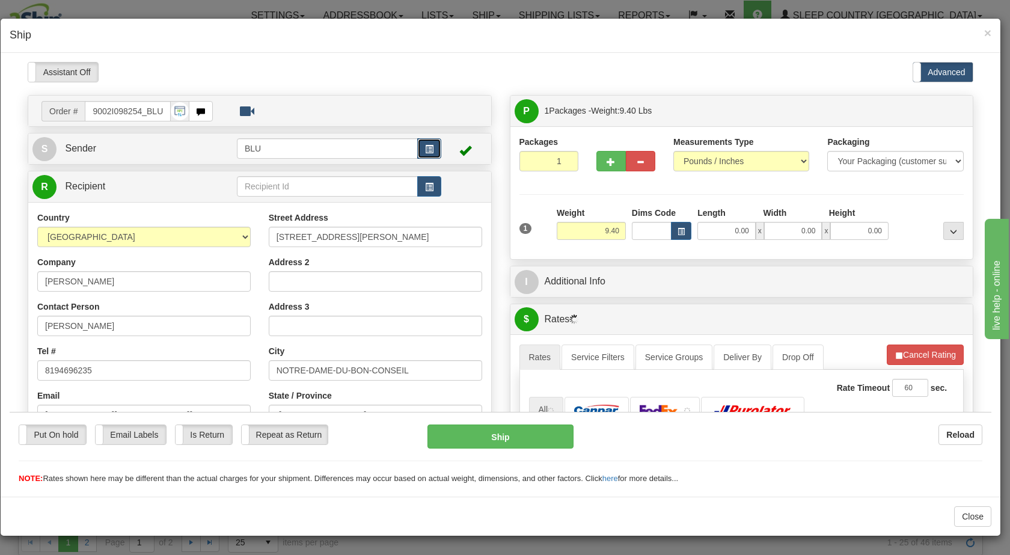
click at [425, 148] on span "button" at bounding box center [429, 149] width 8 height 8
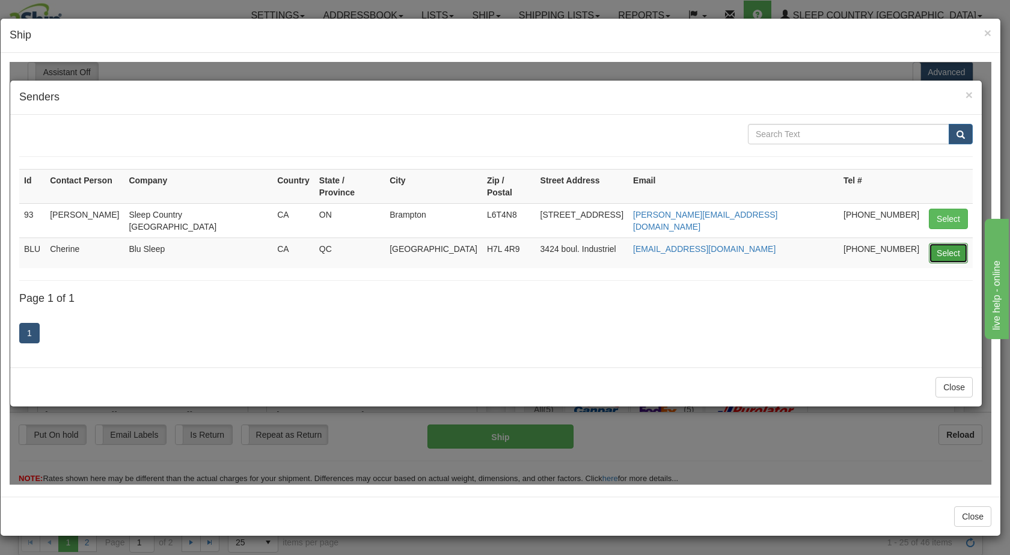
click at [941, 242] on button "Select" at bounding box center [948, 252] width 39 height 20
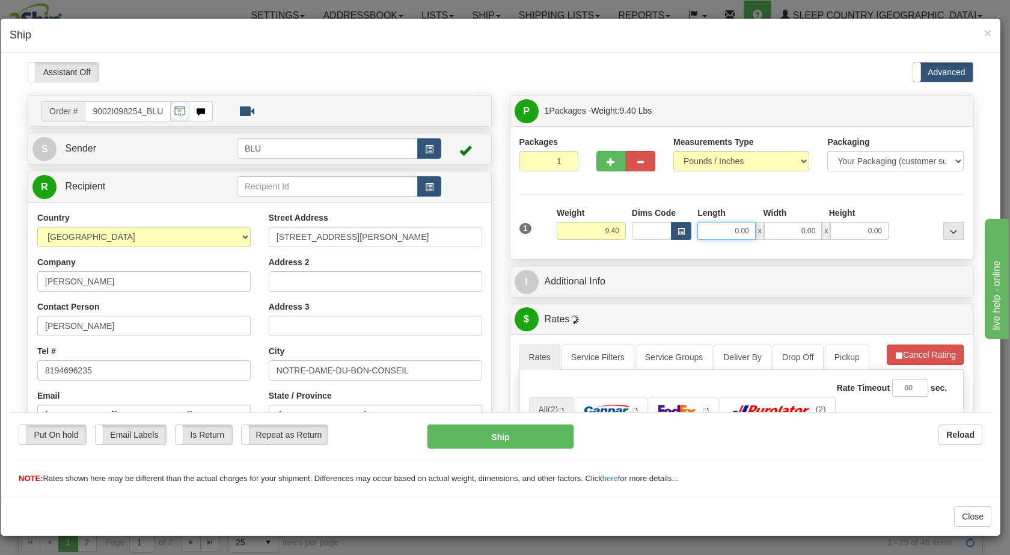
click at [721, 225] on input "0.00" at bounding box center [726, 230] width 58 height 18
type input "8.00"
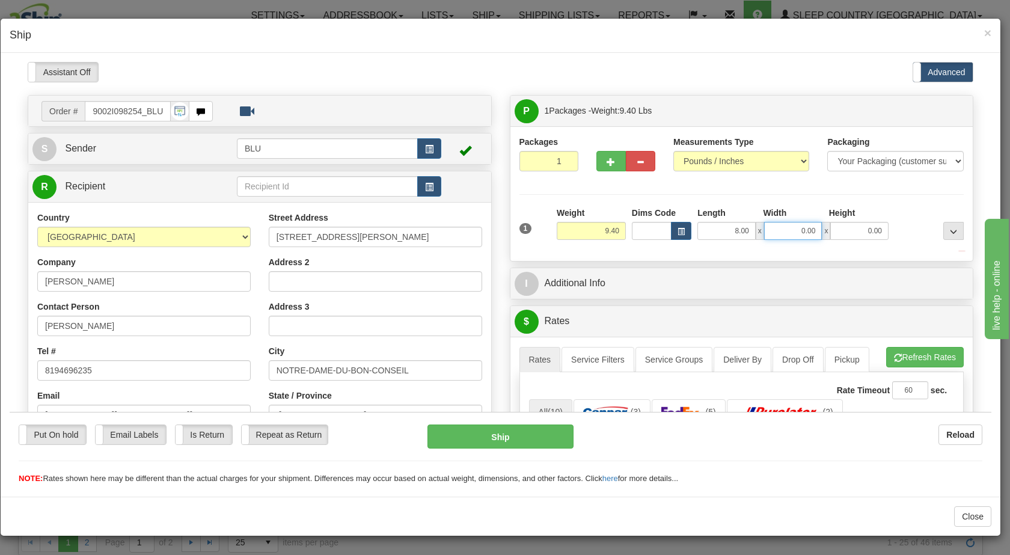
click at [789, 234] on input "0.00" at bounding box center [793, 230] width 58 height 18
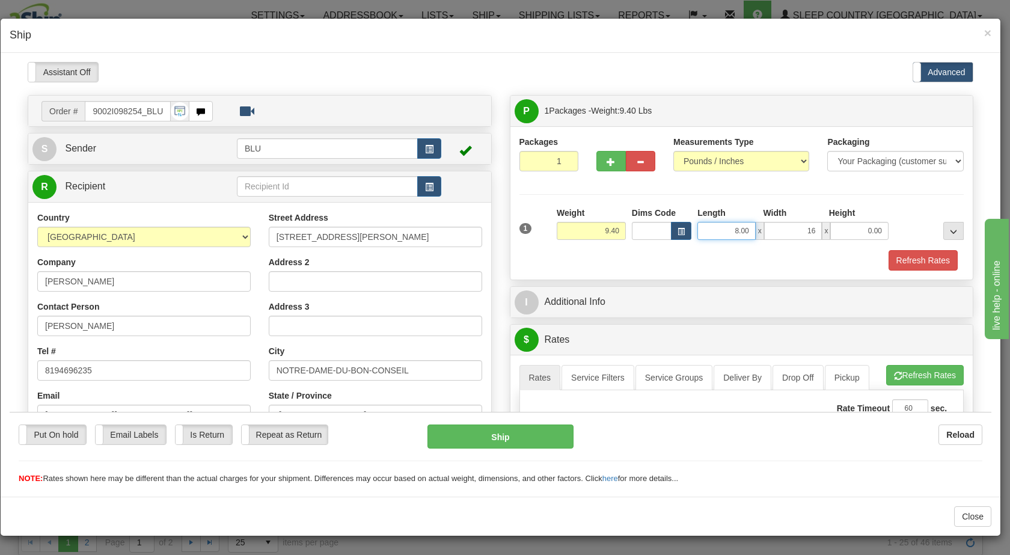
type input "16.00"
click at [729, 227] on input "8.00" at bounding box center [726, 230] width 58 height 18
type input "16.00"
click at [798, 225] on input "16.00" at bounding box center [793, 230] width 58 height 18
type input "8.00"
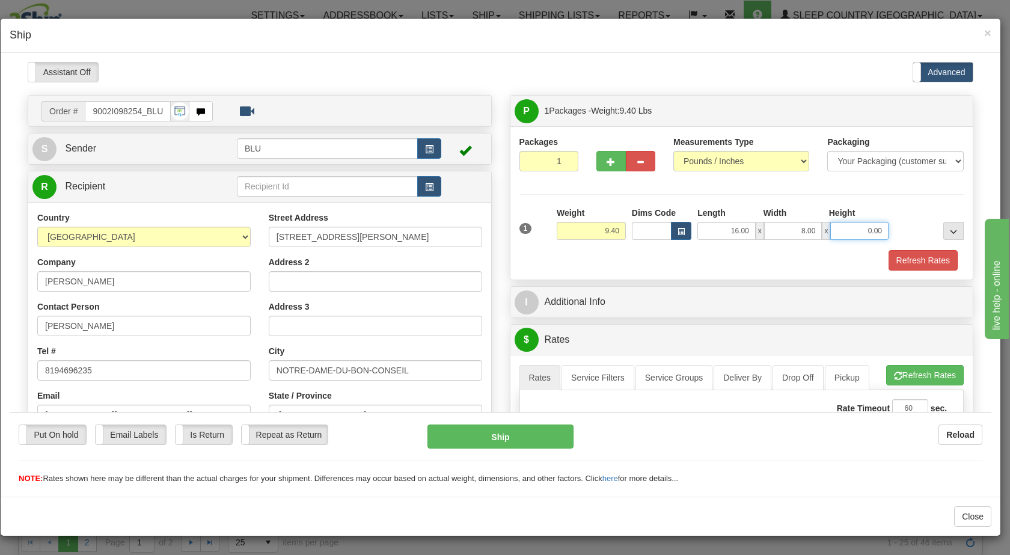
click at [863, 227] on input "0.00" at bounding box center [859, 230] width 58 height 18
type input "16.00"
click at [915, 221] on div at bounding box center [928, 222] width 75 height 33
click at [912, 260] on button "Refresh Rates" at bounding box center [922, 259] width 69 height 20
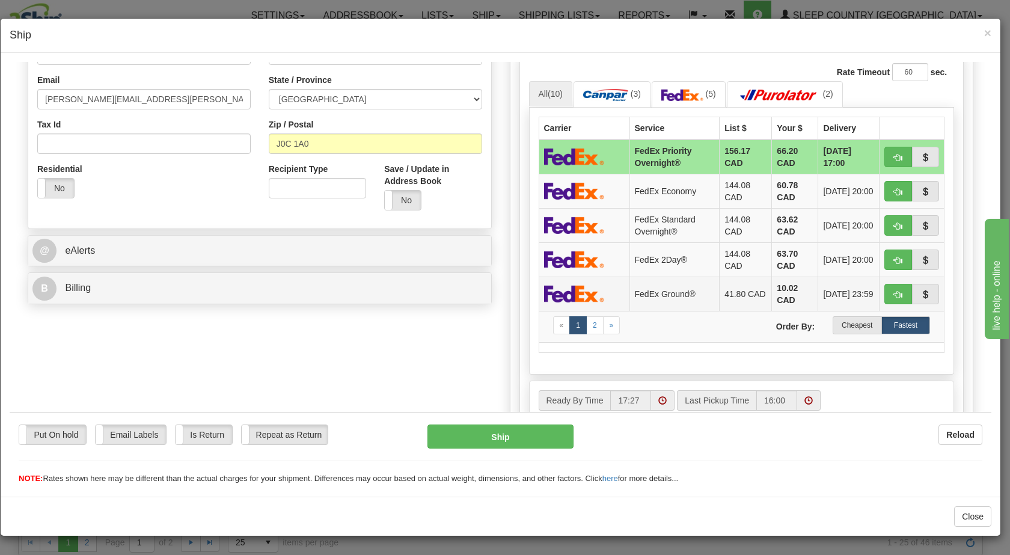
scroll to position [317, 0]
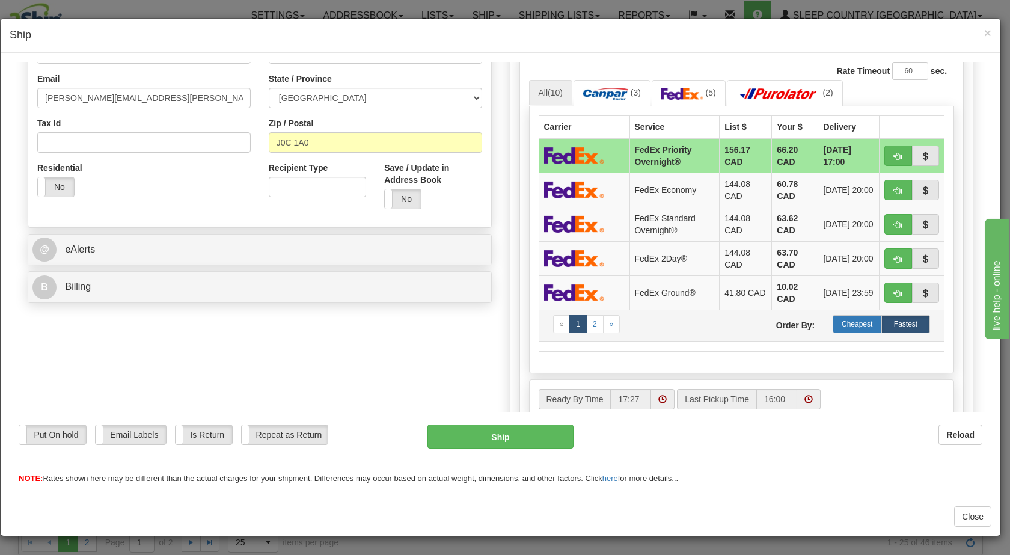
click at [848, 322] on label "Cheapest" at bounding box center [856, 323] width 49 height 18
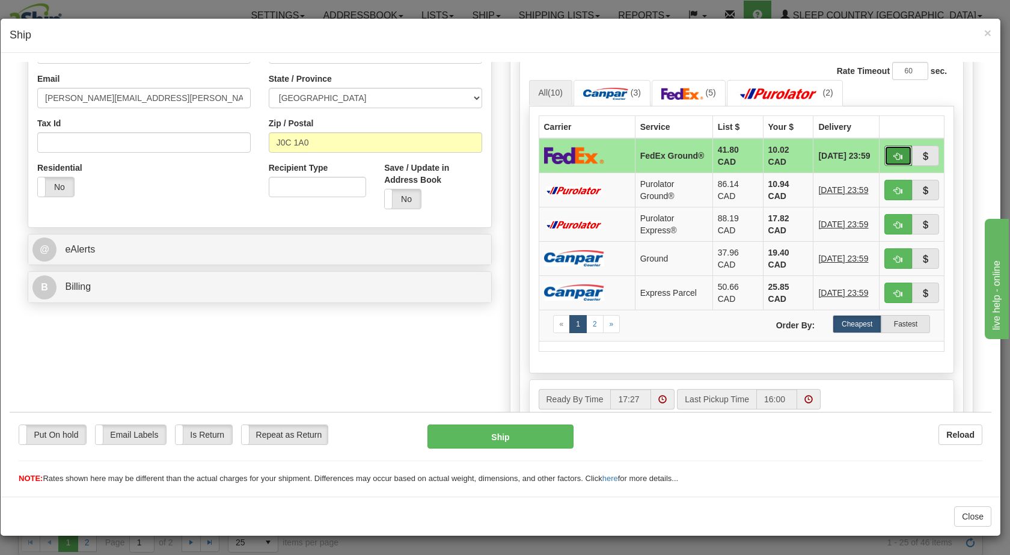
click at [884, 153] on button "button" at bounding box center [898, 155] width 28 height 20
type input "92"
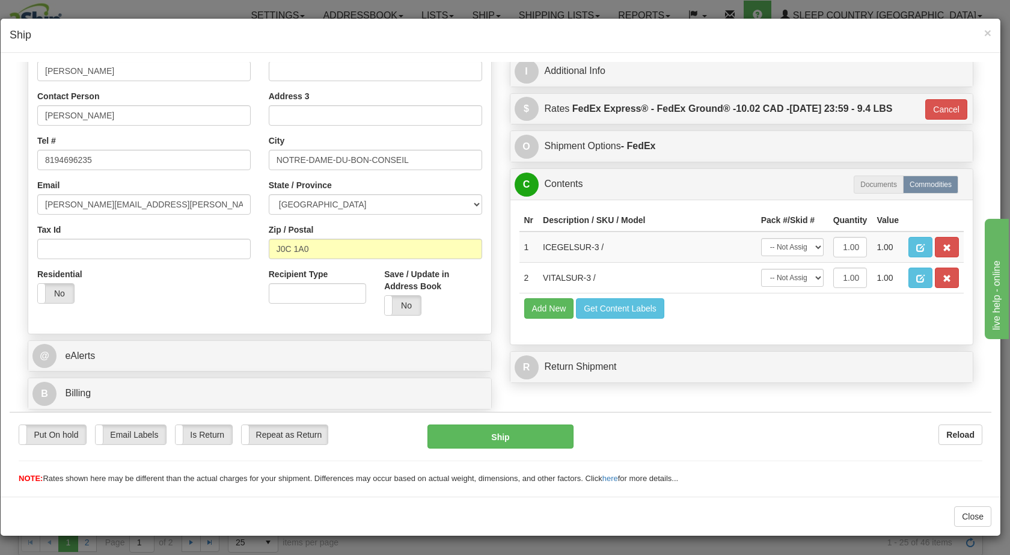
scroll to position [214, 0]
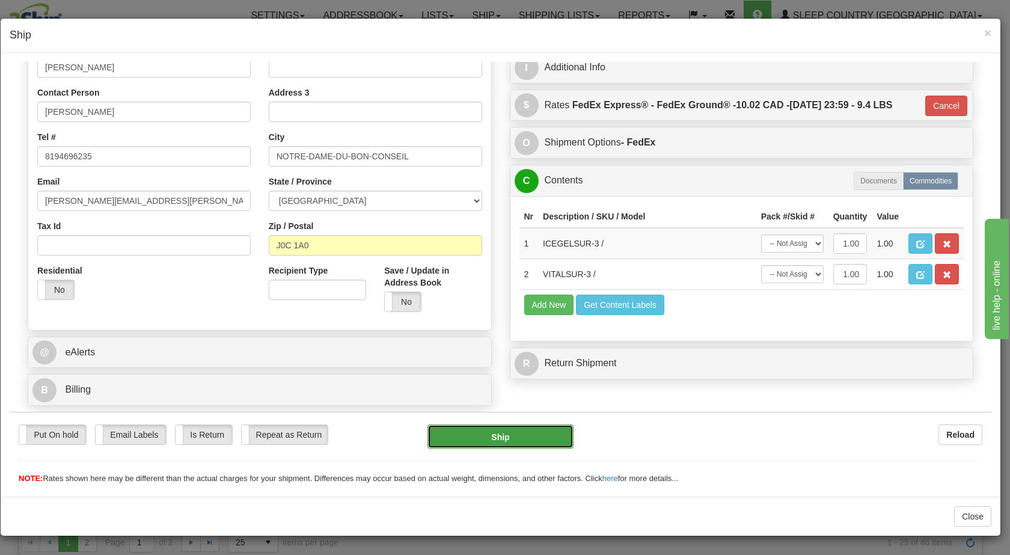
click at [472, 436] on button "Ship" at bounding box center [499, 436] width 145 height 24
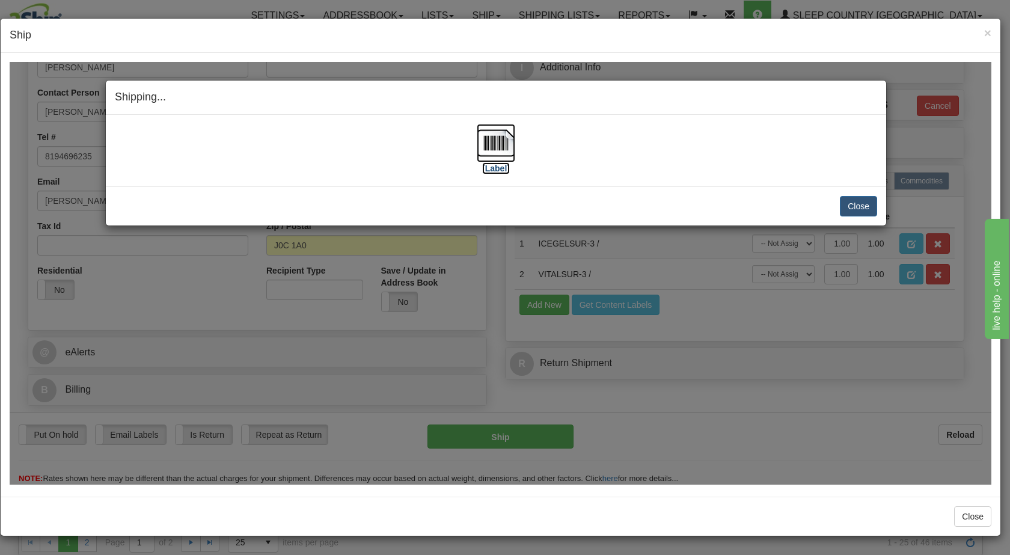
click at [499, 142] on img at bounding box center [496, 142] width 38 height 38
click at [853, 204] on button "Close" at bounding box center [858, 205] width 37 height 20
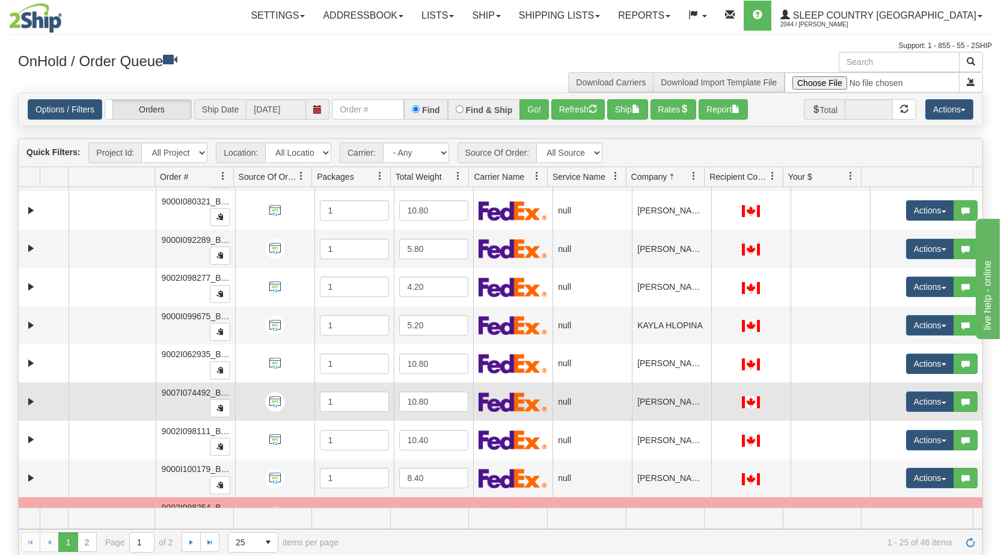
scroll to position [635, 0]
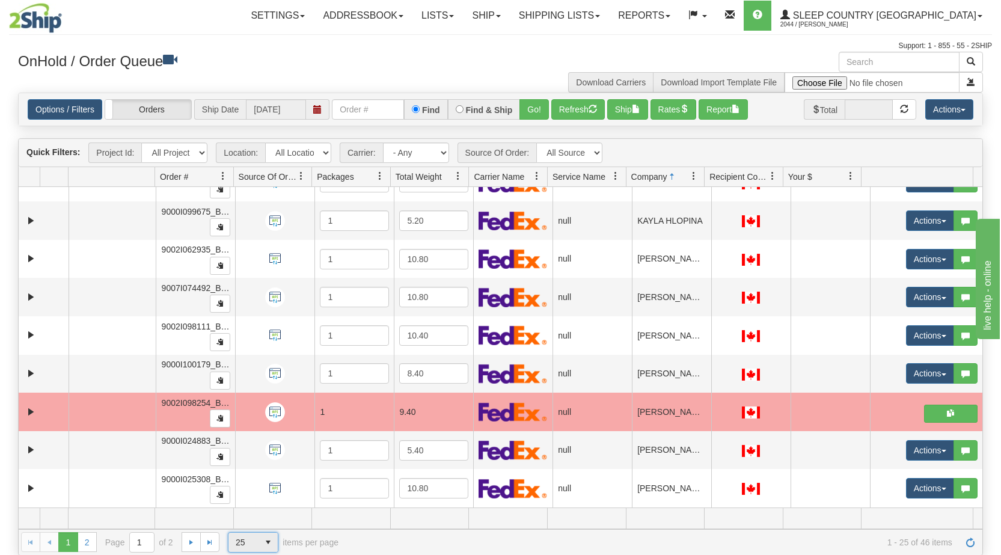
click at [263, 537] on span "select" at bounding box center [267, 542] width 19 height 19
click at [257, 508] on li "50" at bounding box center [252, 506] width 49 height 17
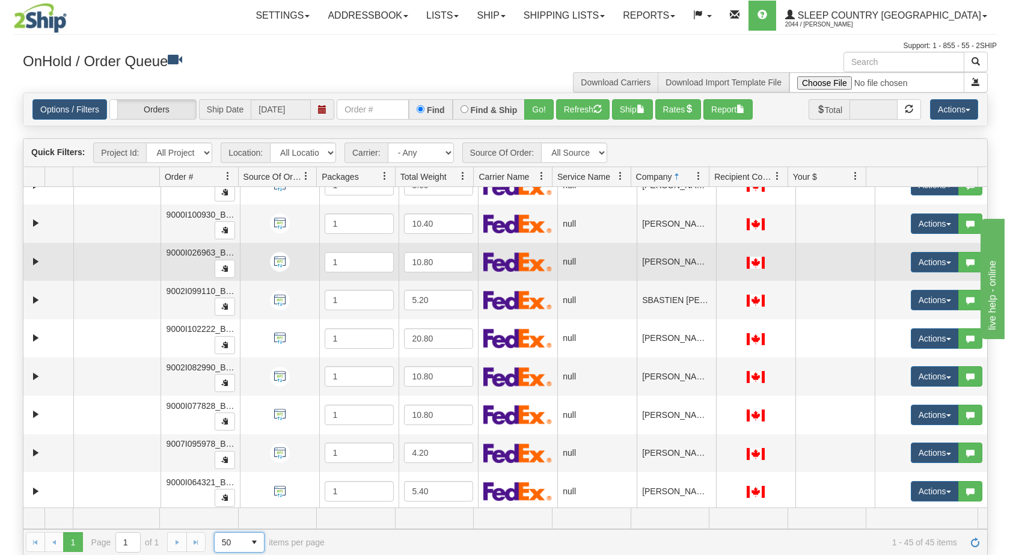
scroll to position [1400, 0]
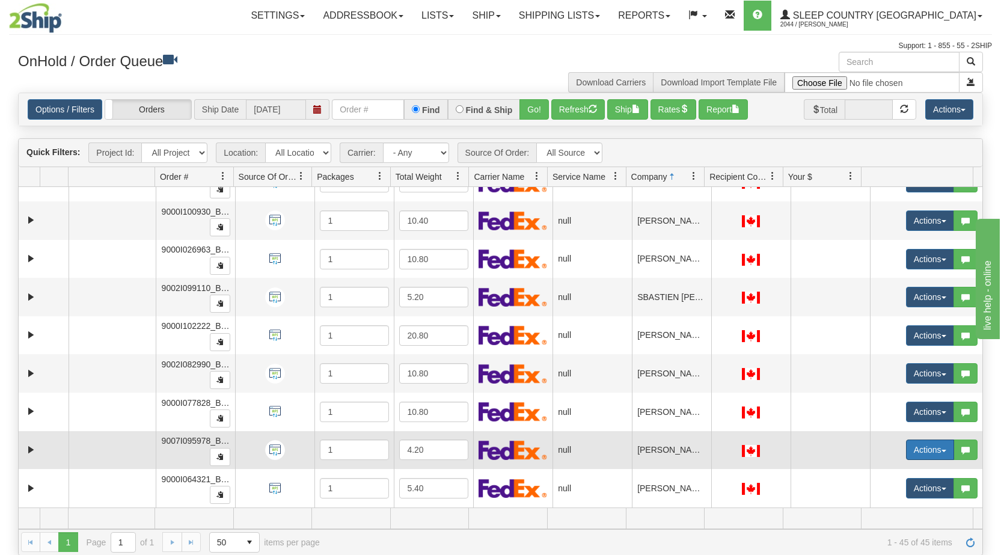
click at [937, 451] on button "Actions" at bounding box center [930, 449] width 48 height 20
click at [892, 468] on link "Open" at bounding box center [901, 473] width 104 height 16
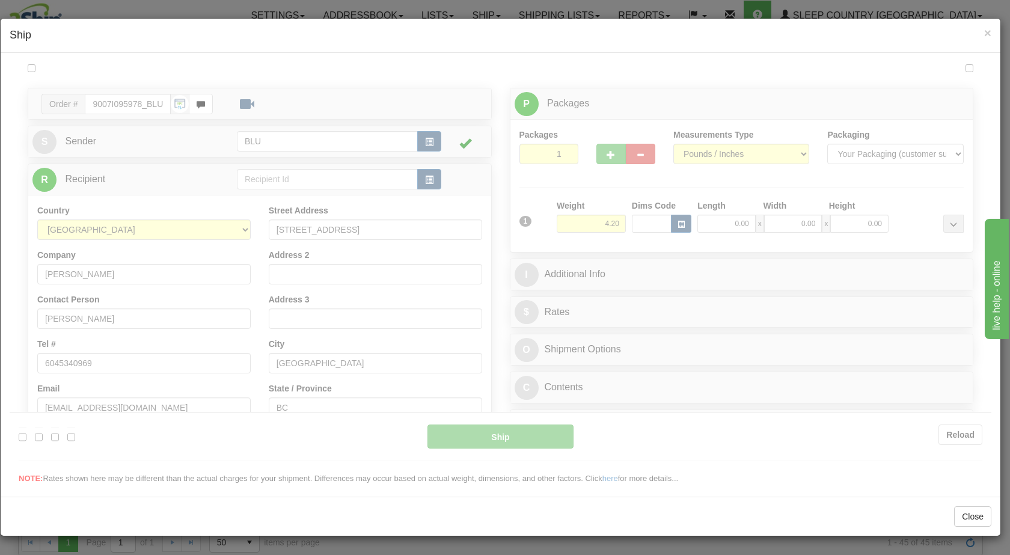
scroll to position [0, 0]
type input "17:30"
type input "16:00"
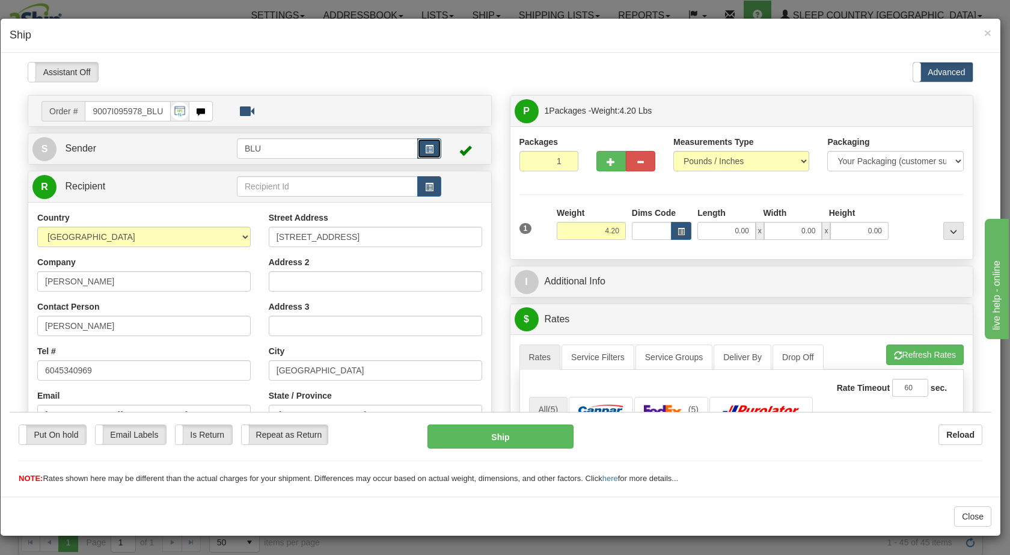
click at [427, 147] on span "button" at bounding box center [429, 149] width 8 height 8
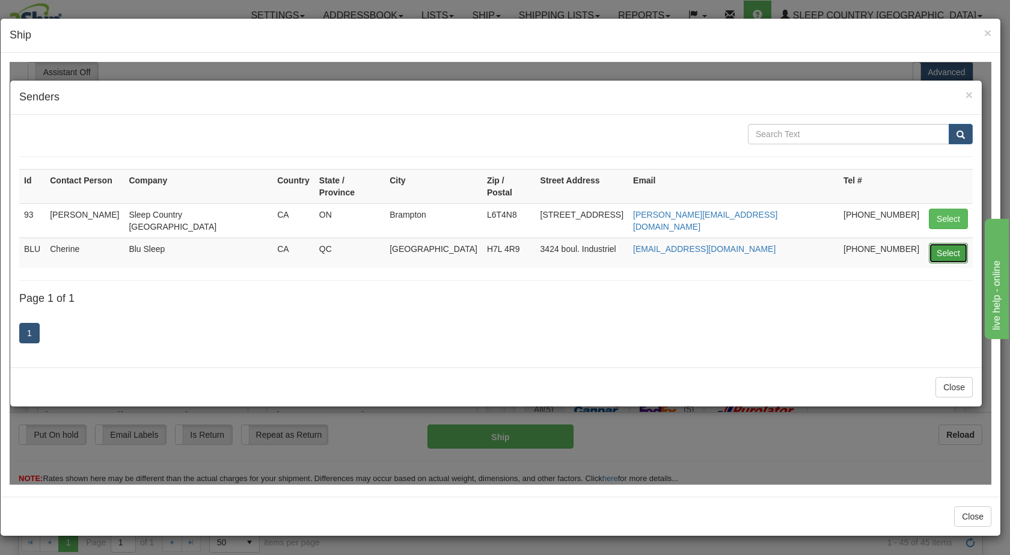
click at [949, 245] on button "Select" at bounding box center [948, 252] width 39 height 20
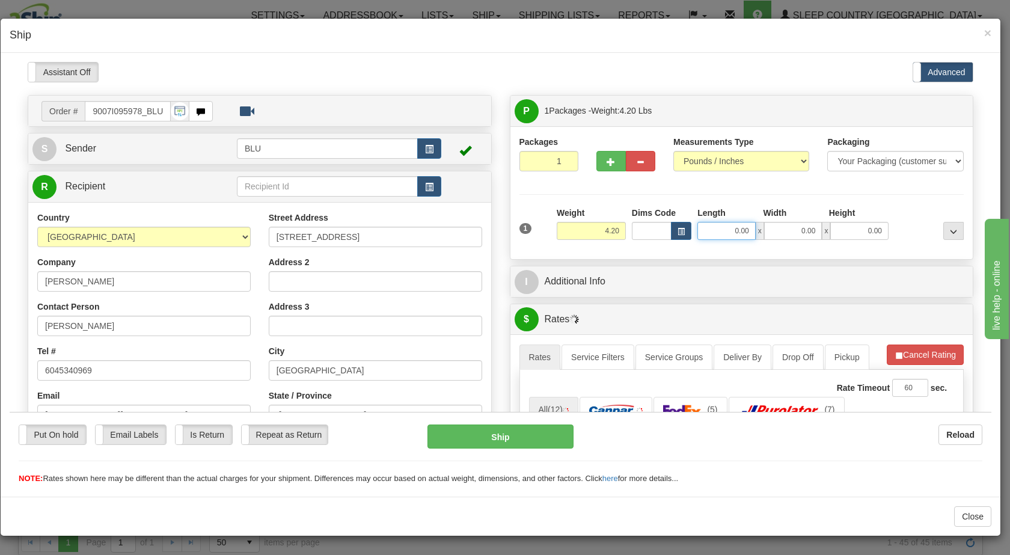
click at [727, 229] on input "0.00" at bounding box center [726, 230] width 58 height 18
type input "8.00"
click at [799, 231] on input "0.00" at bounding box center [793, 230] width 58 height 18
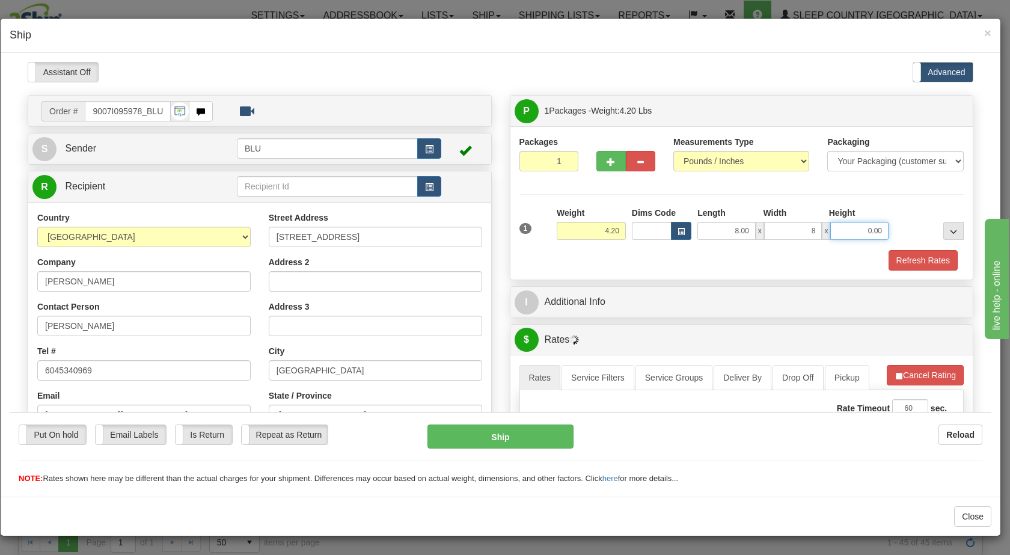
type input "8.00"
click at [854, 230] on input "0.00" at bounding box center [859, 230] width 58 height 18
type input "16.00"
click at [912, 221] on div at bounding box center [928, 222] width 75 height 33
click at [909, 257] on button "Refresh Rates" at bounding box center [922, 259] width 69 height 20
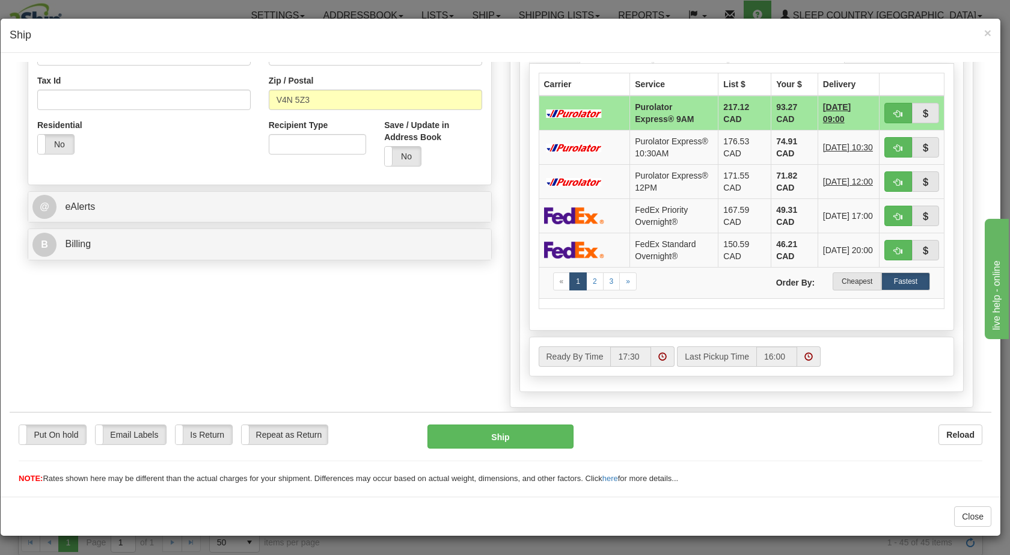
scroll to position [361, 0]
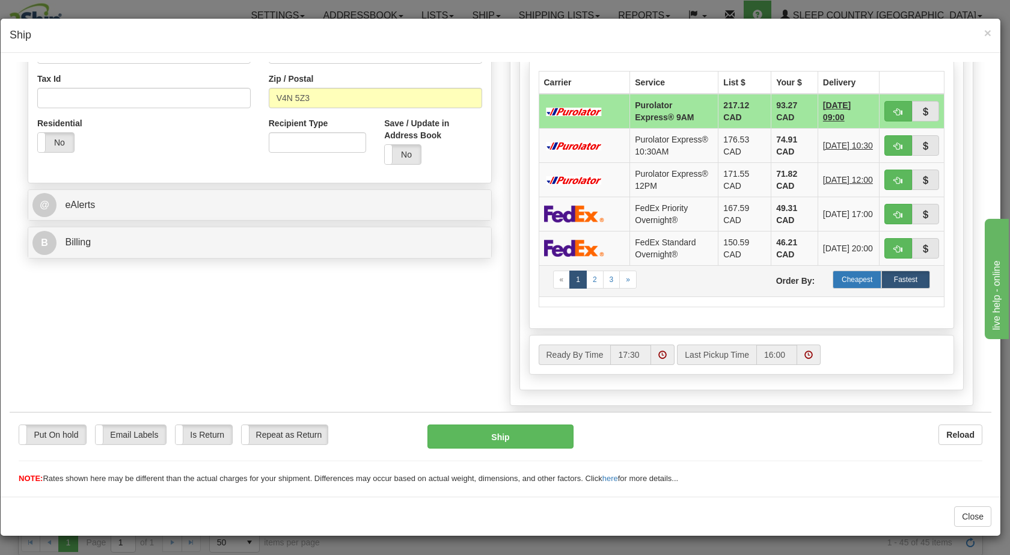
click at [846, 288] on label "Cheapest" at bounding box center [856, 279] width 49 height 18
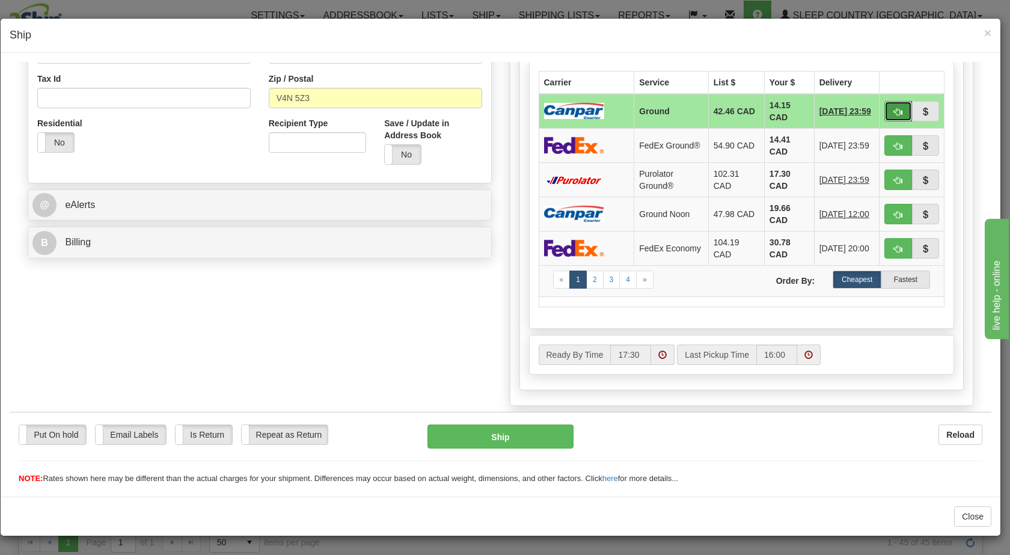
click at [894, 111] on span "button" at bounding box center [898, 112] width 8 height 8
type input "1"
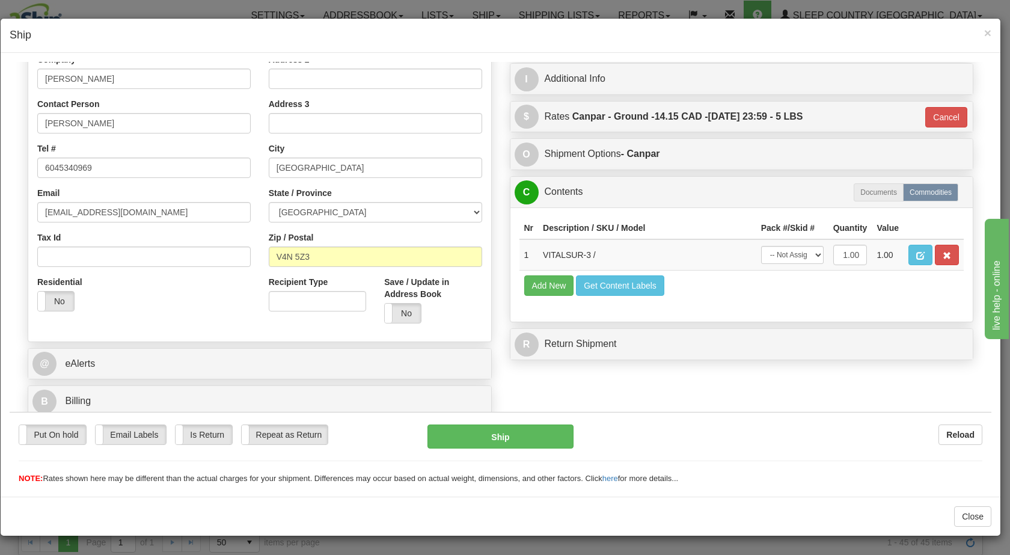
scroll to position [203, 0]
click at [547, 432] on button "Ship" at bounding box center [499, 436] width 145 height 24
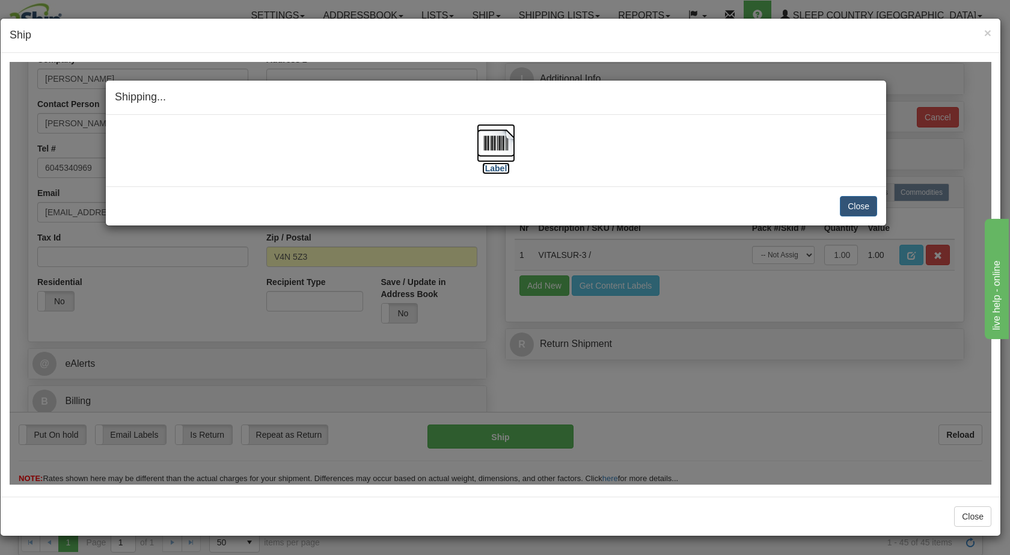
click at [483, 136] on img at bounding box center [496, 142] width 38 height 38
click at [855, 202] on button "Close" at bounding box center [858, 205] width 37 height 20
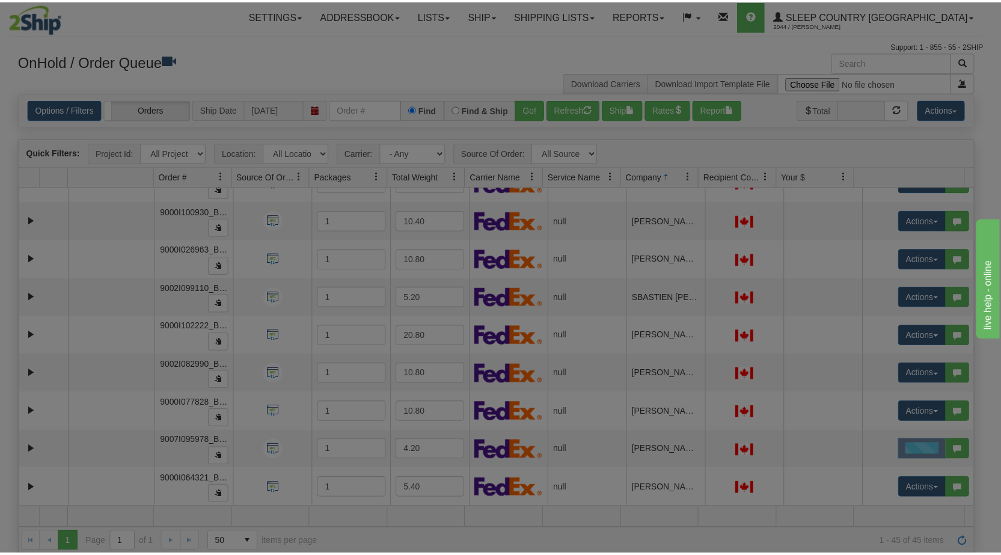
scroll to position [0, 0]
